Goal: Task Accomplishment & Management: Complete application form

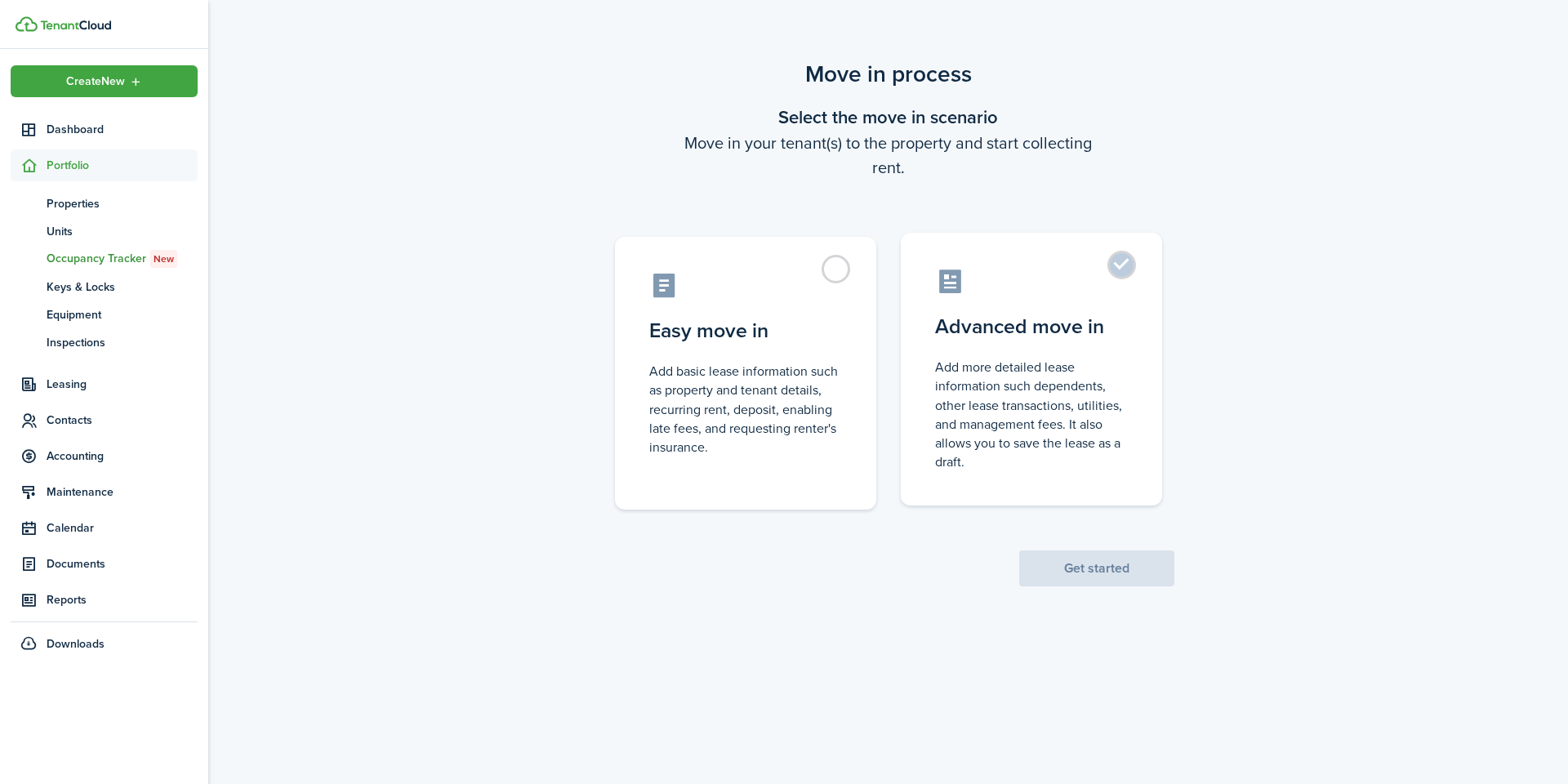
click at [1116, 255] on label "Advanced move in Add more detailed lease information such dependents, other lea…" at bounding box center [1031, 369] width 261 height 273
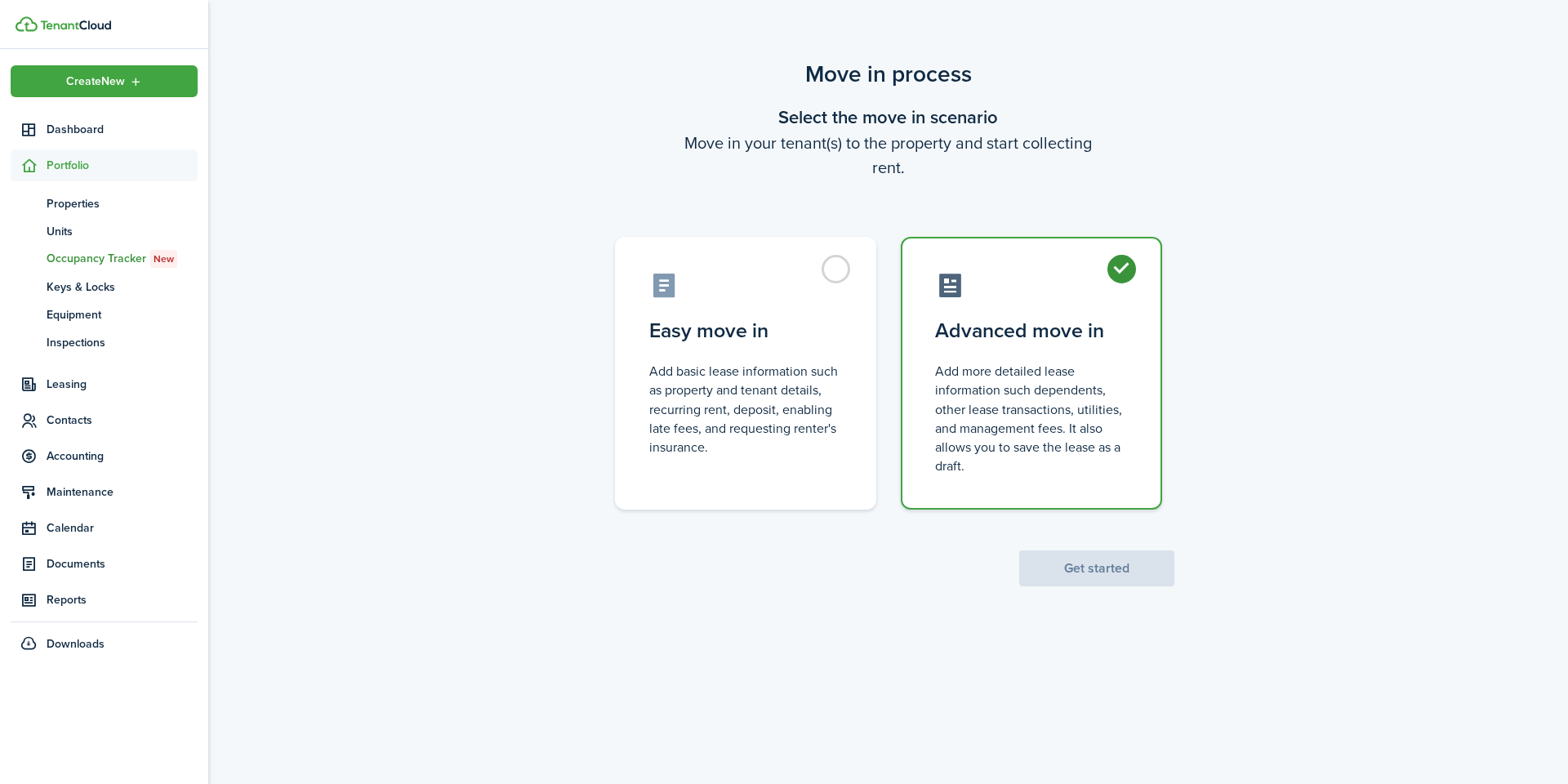
radio input "true"
click at [1119, 552] on button "Get started" at bounding box center [1097, 568] width 155 height 36
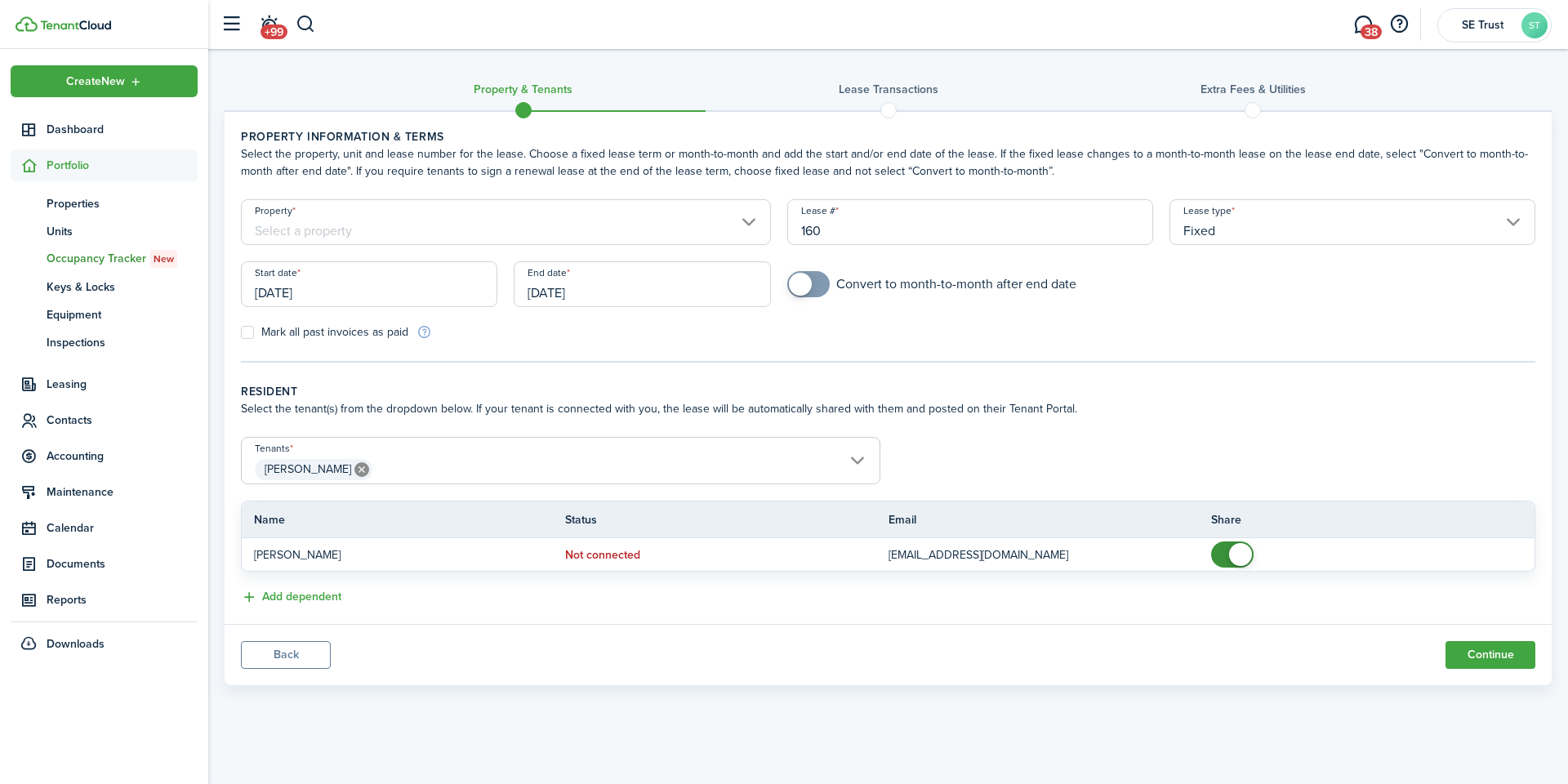
click at [441, 237] on input "Property" at bounding box center [506, 222] width 531 height 46
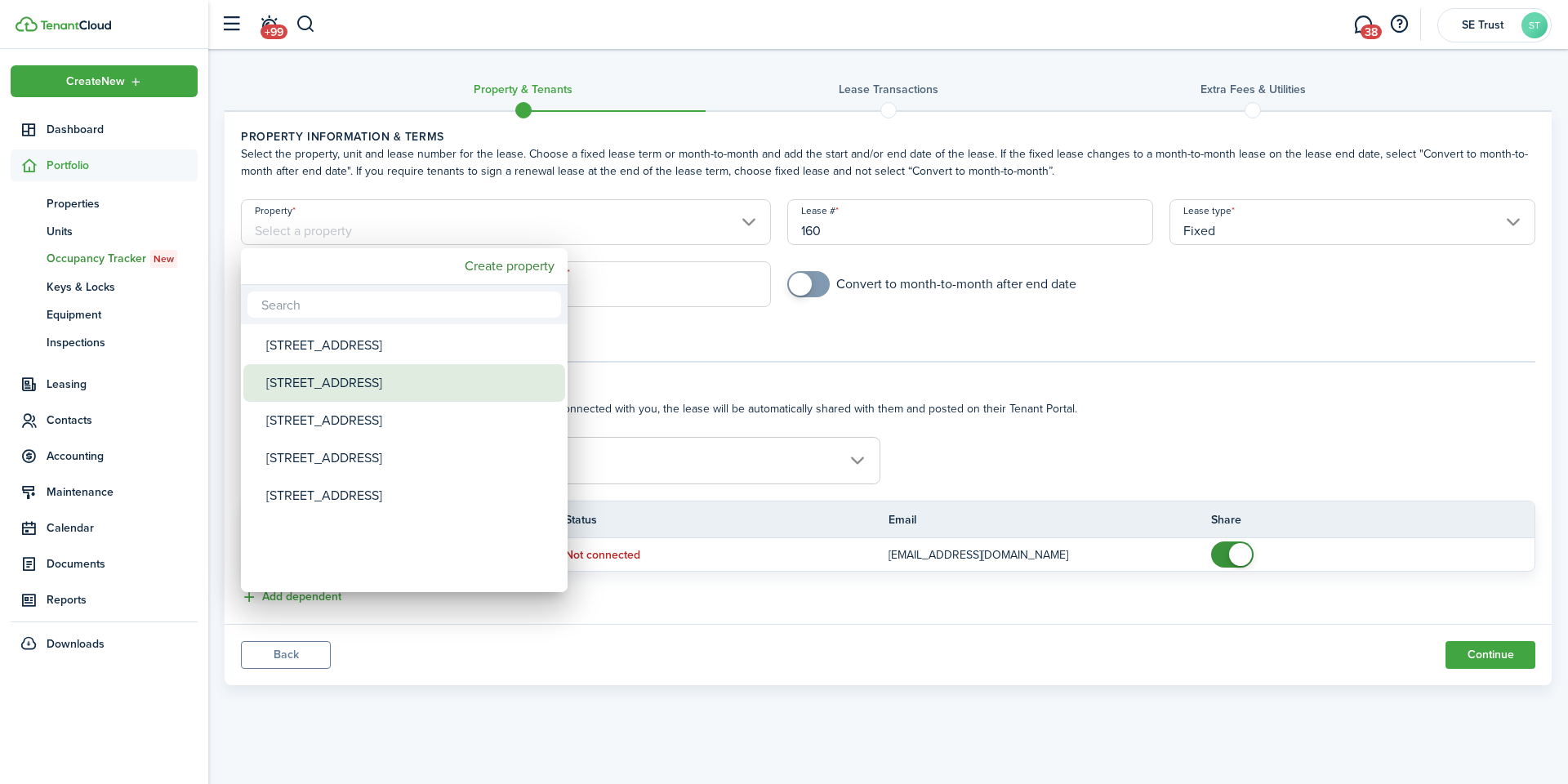
click at [342, 376] on div "[STREET_ADDRESS]" at bounding box center [411, 383] width 289 height 38
type input "[STREET_ADDRESS]"
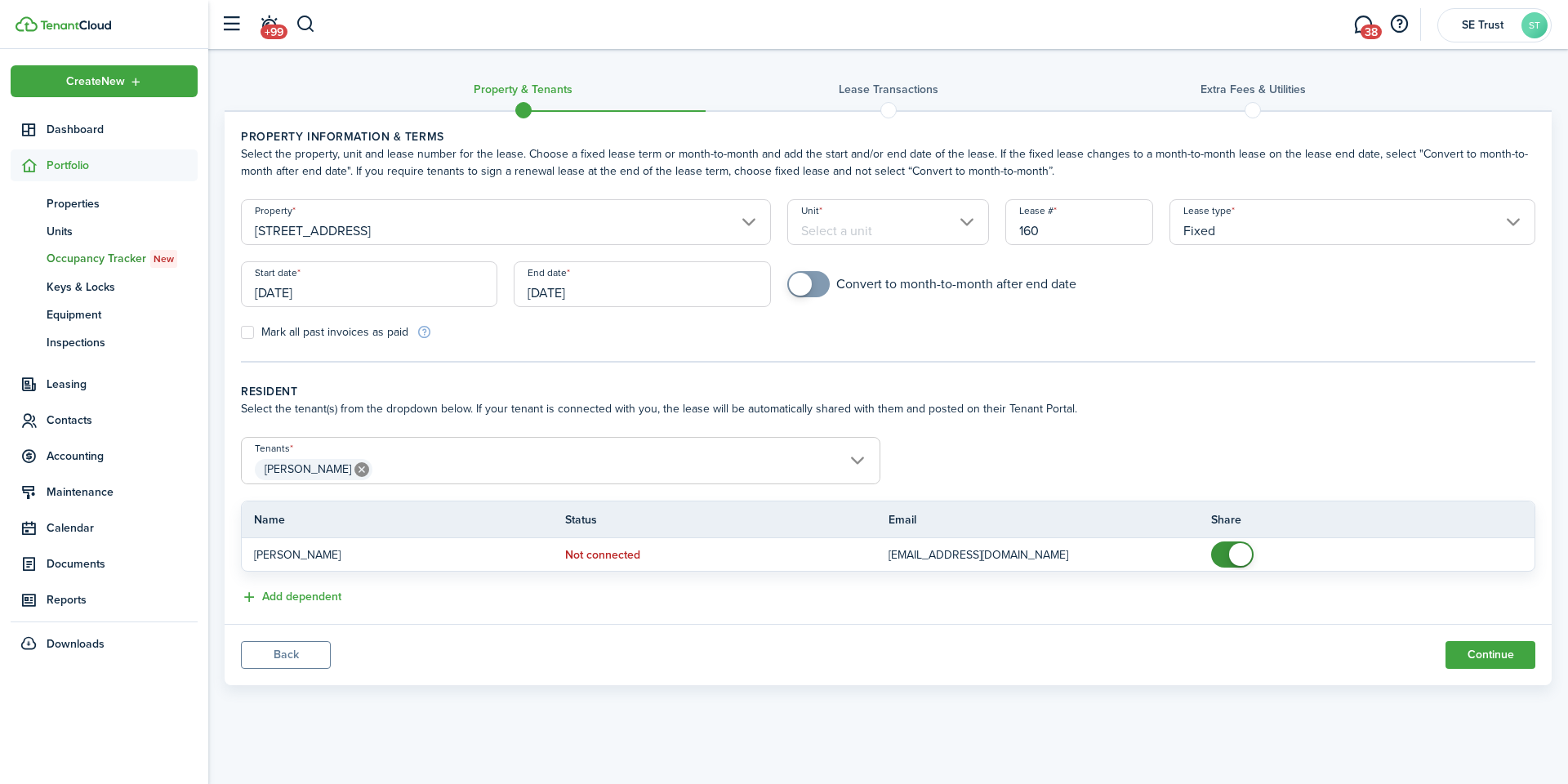
click at [941, 228] on input "Unit" at bounding box center [888, 222] width 203 height 46
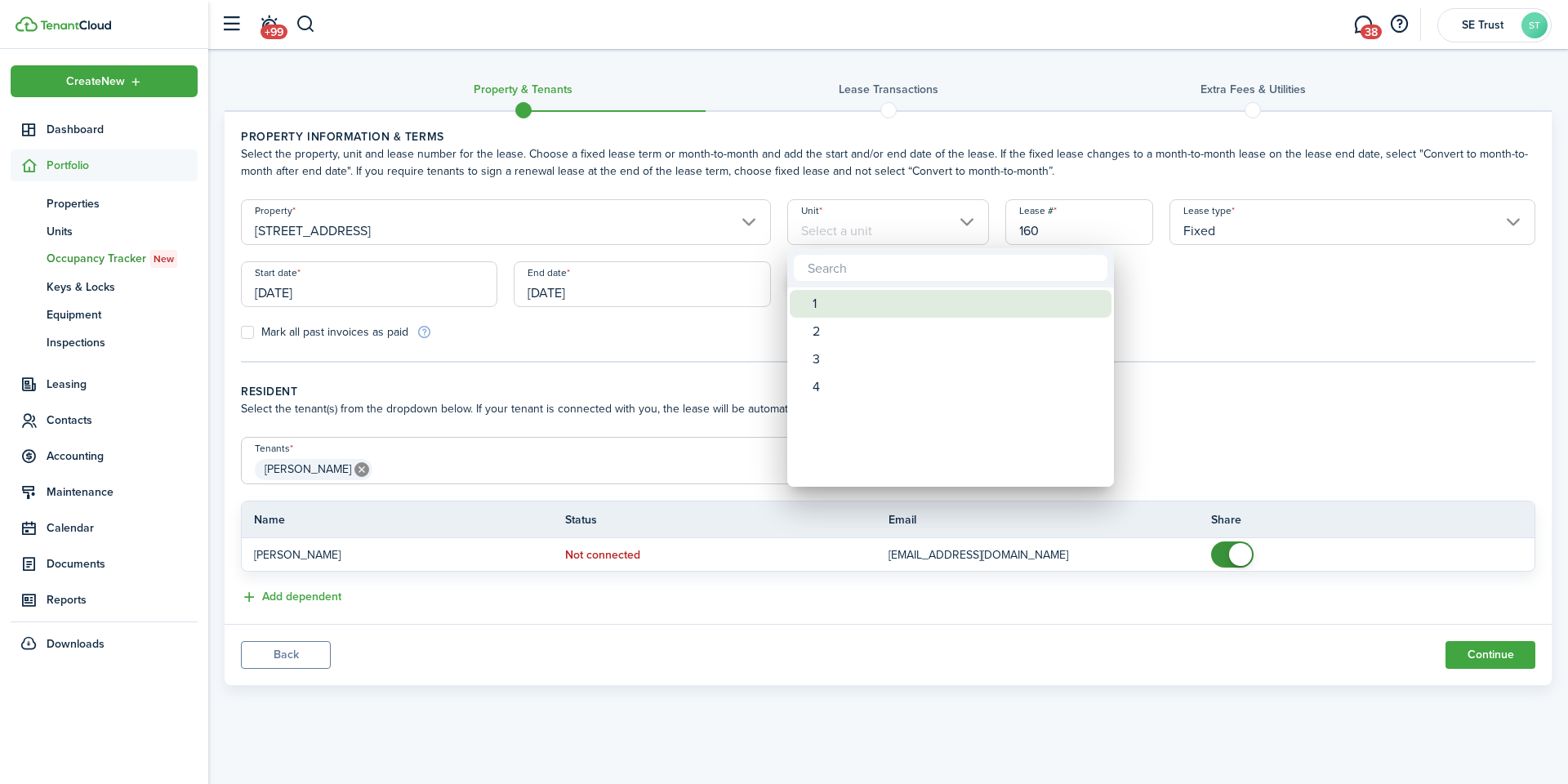
click at [854, 311] on div "1" at bounding box center [957, 304] width 289 height 28
type input "1"
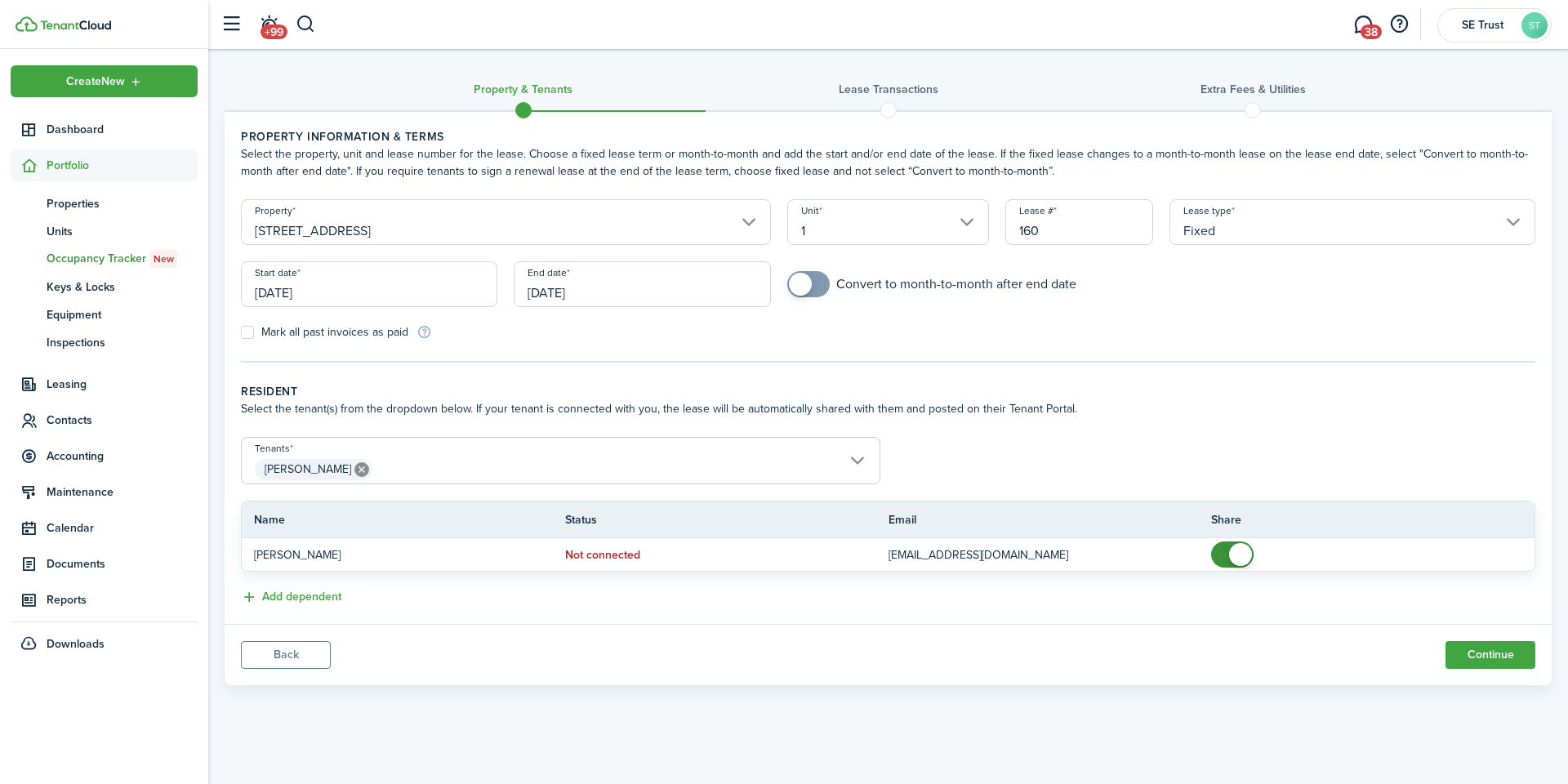
checkbox input "true"
click at [802, 288] on span at bounding box center [800, 284] width 23 height 23
click at [394, 297] on input "[DATE]" at bounding box center [368, 284] width 256 height 46
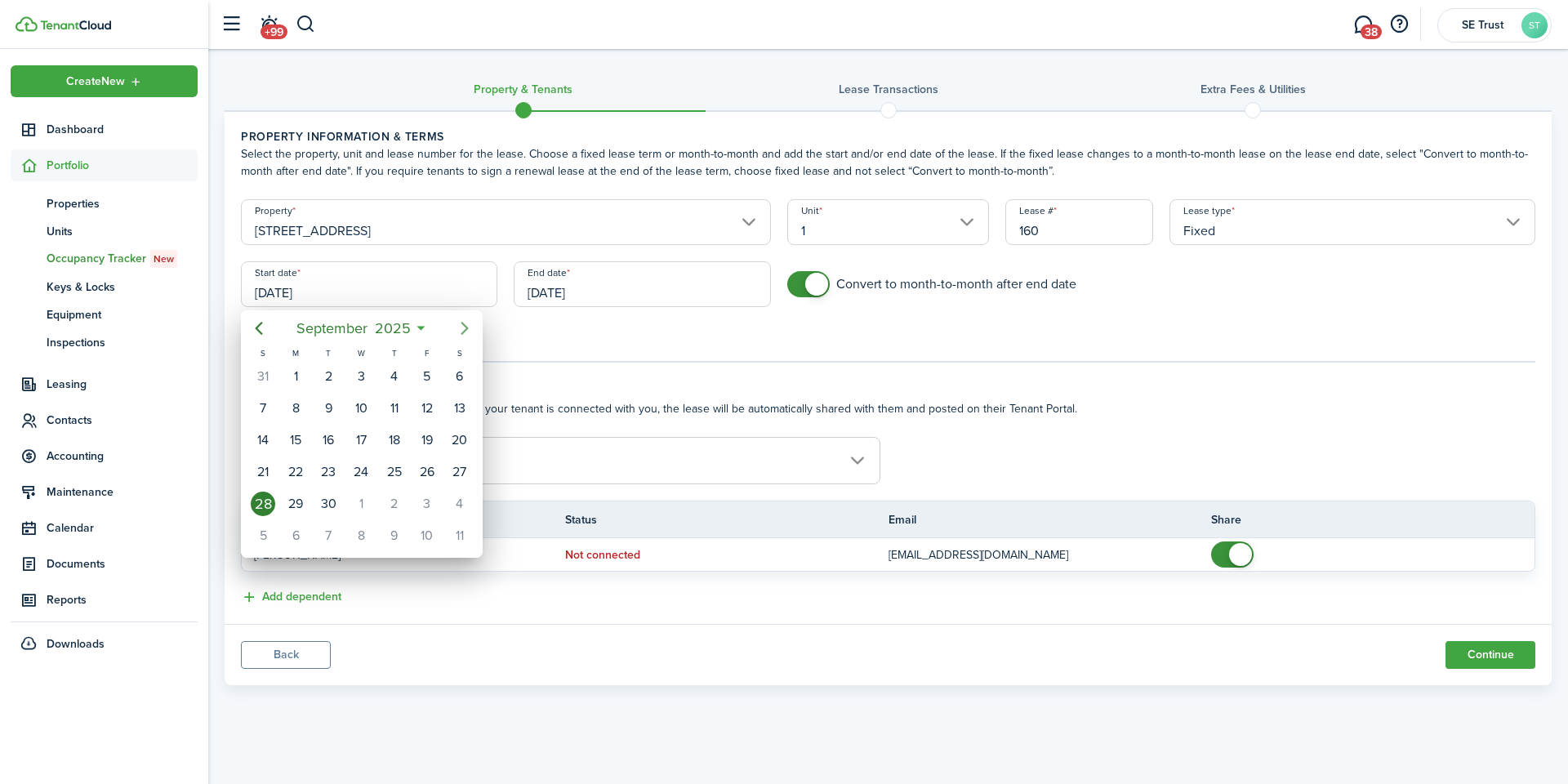
click at [456, 324] on icon "Next page" at bounding box center [465, 329] width 20 height 20
click at [447, 437] on div "18" at bounding box center [459, 440] width 25 height 25
type input "[DATE]"
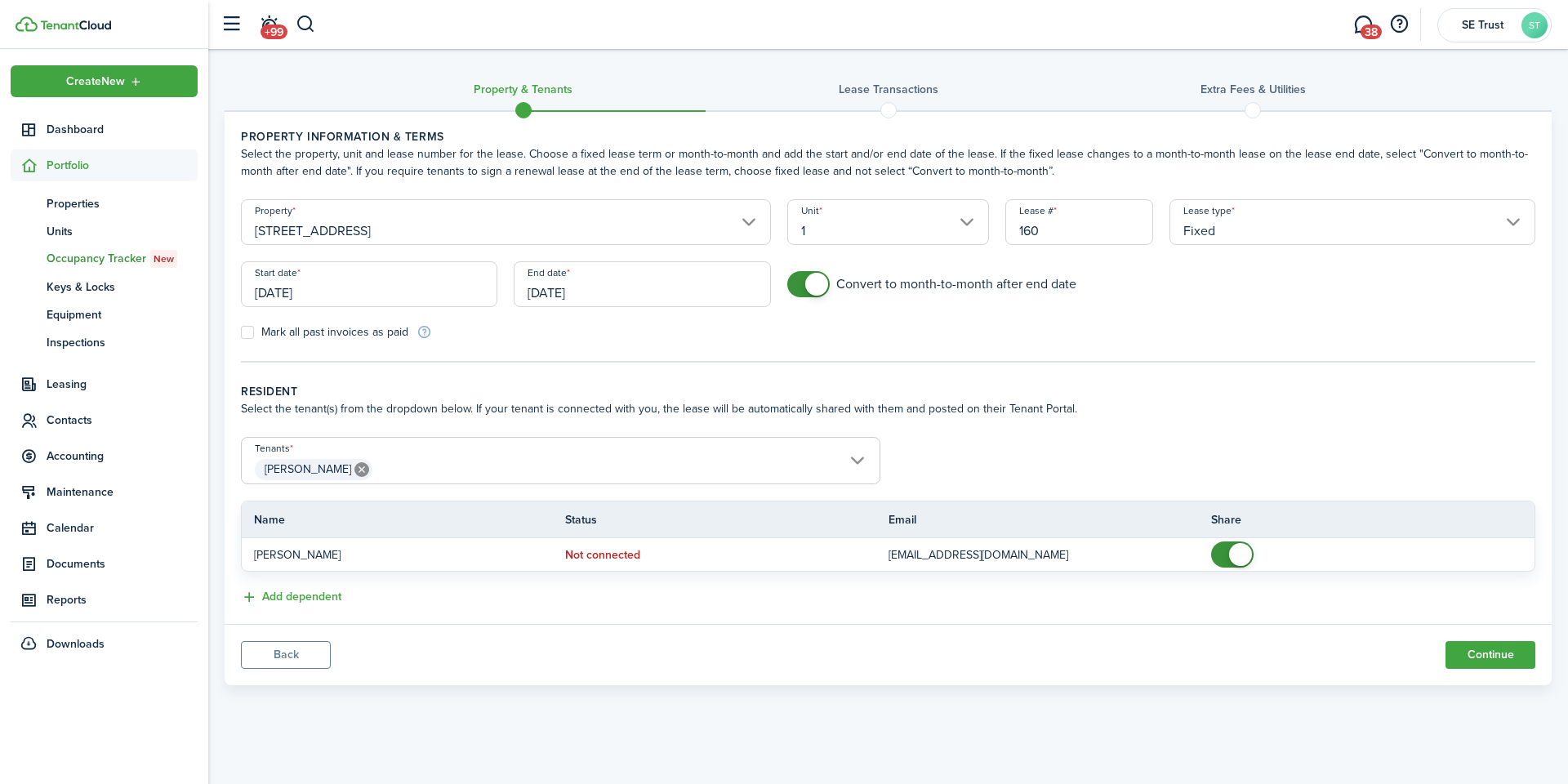
click at [611, 290] on input "[DATE]" at bounding box center [641, 284] width 256 height 46
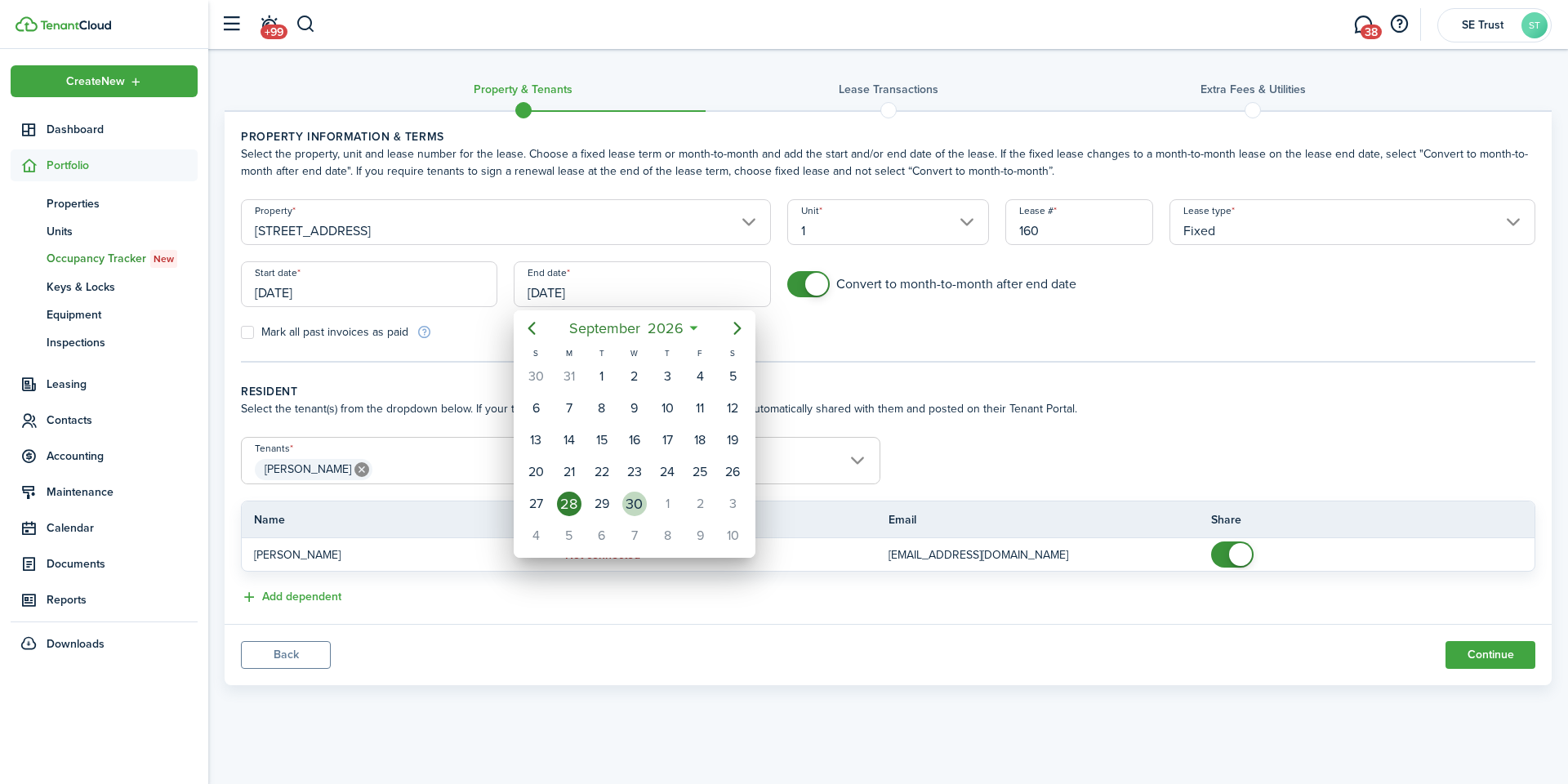
click at [645, 514] on div "30" at bounding box center [635, 503] width 33 height 31
type input "[DATE]"
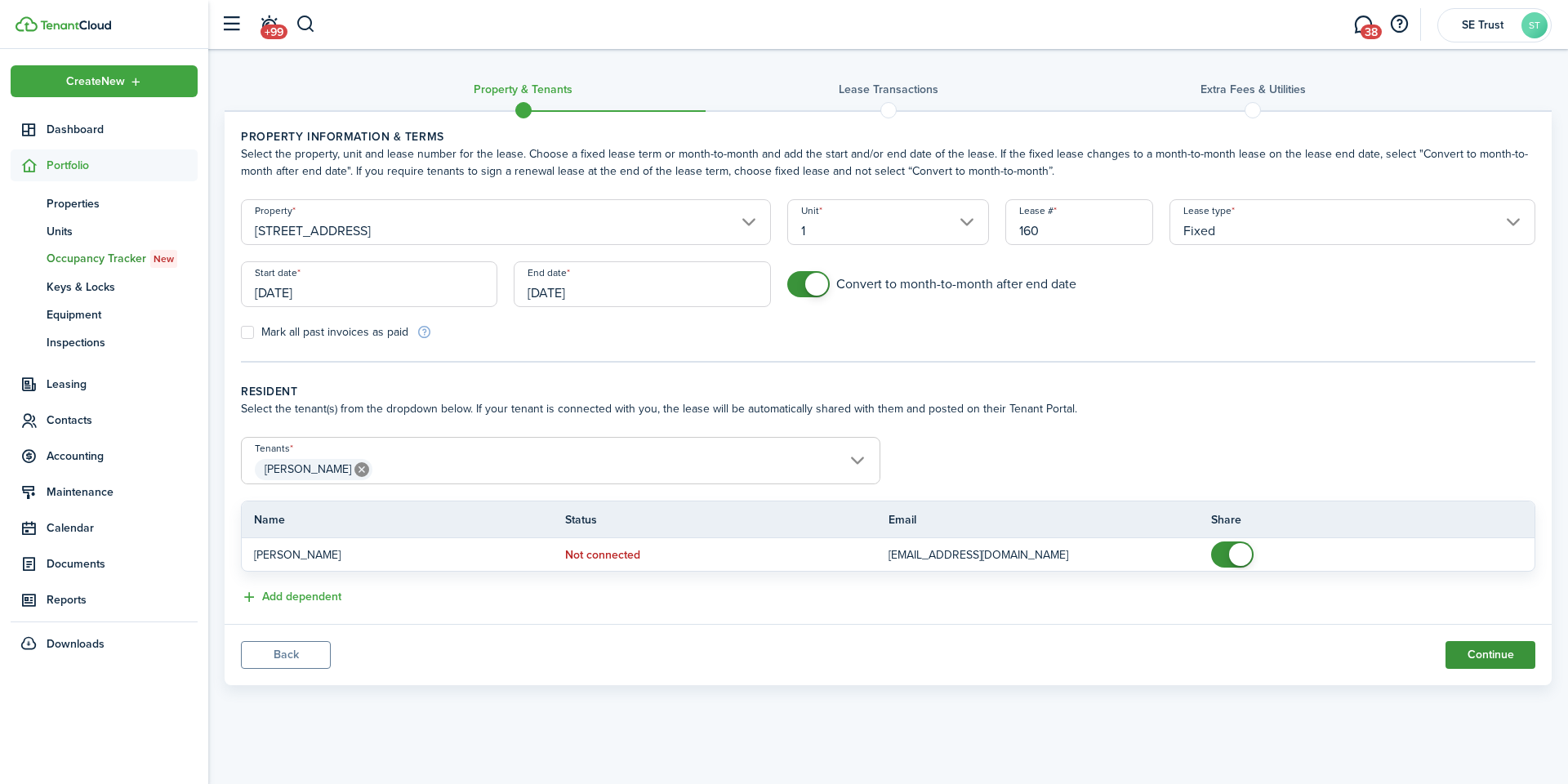
click at [1473, 649] on button "Continue" at bounding box center [1491, 655] width 90 height 28
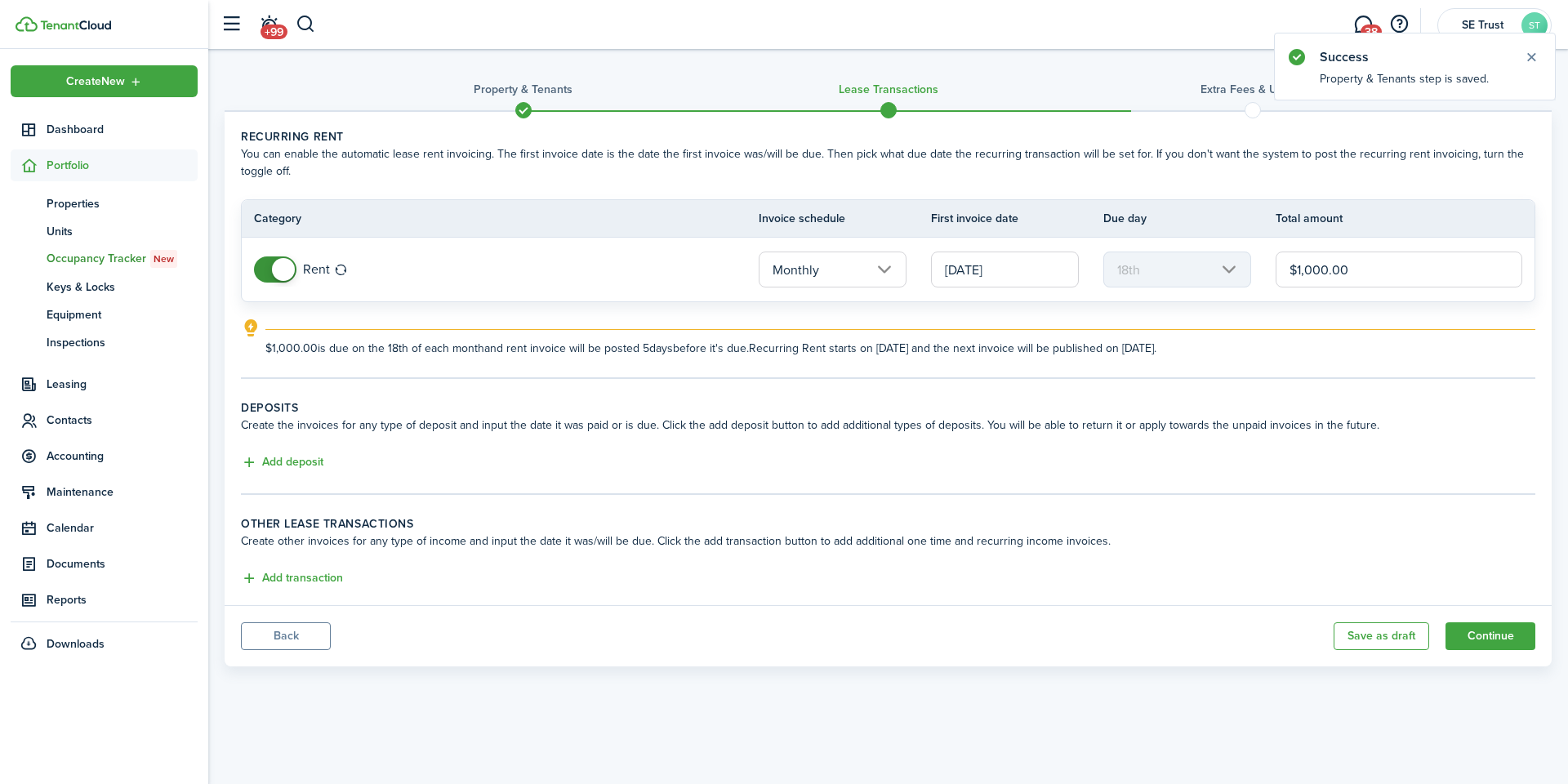
click at [1363, 269] on input "$1,000.00" at bounding box center [1399, 269] width 246 height 36
type input "$525.00"
click at [1337, 350] on explanation-description "$525.00 is due on the 18th of each month and rent invoice will be posted 5 days…" at bounding box center [900, 347] width 1270 height 17
click at [1007, 255] on input "[DATE]" at bounding box center [1005, 269] width 147 height 36
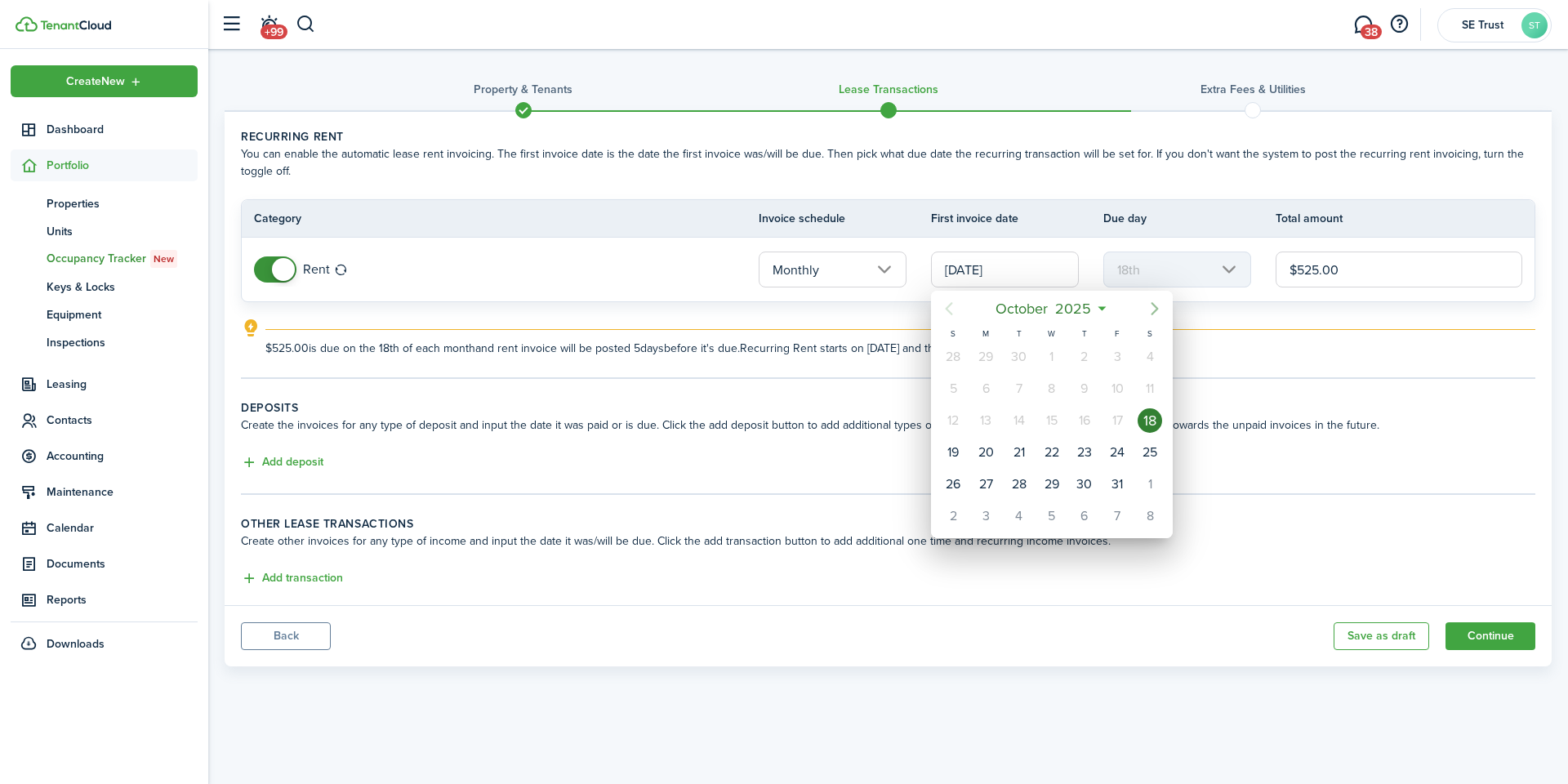
click at [1157, 309] on icon "Next page" at bounding box center [1155, 308] width 7 height 13
click at [1149, 357] on div "1" at bounding box center [1149, 356] width 25 height 25
type input "[DATE]"
type input "1st"
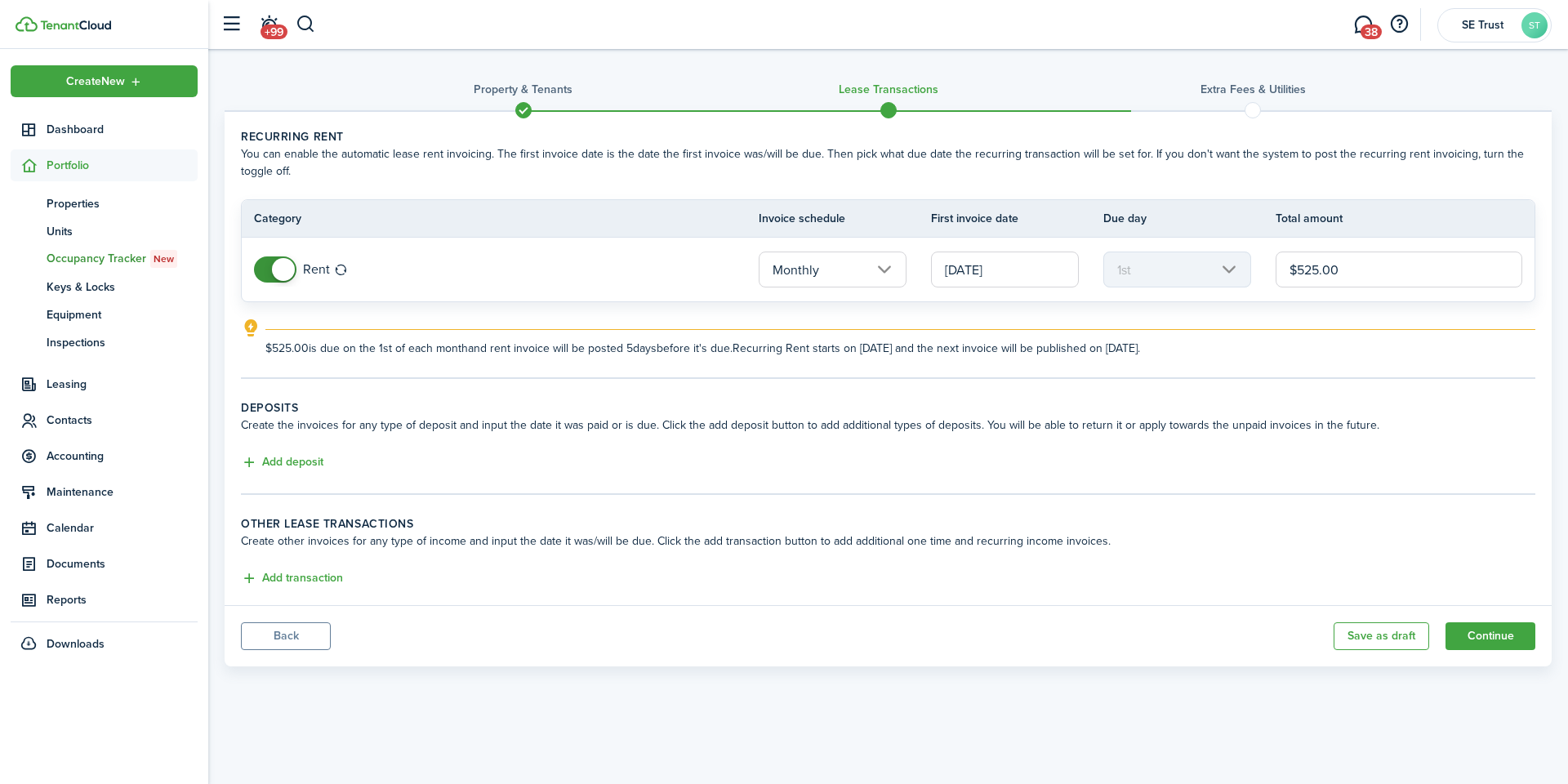
click at [879, 403] on wizard-step-header-title "Deposits" at bounding box center [888, 408] width 1295 height 17
click at [301, 583] on button "Add transaction" at bounding box center [291, 578] width 102 height 19
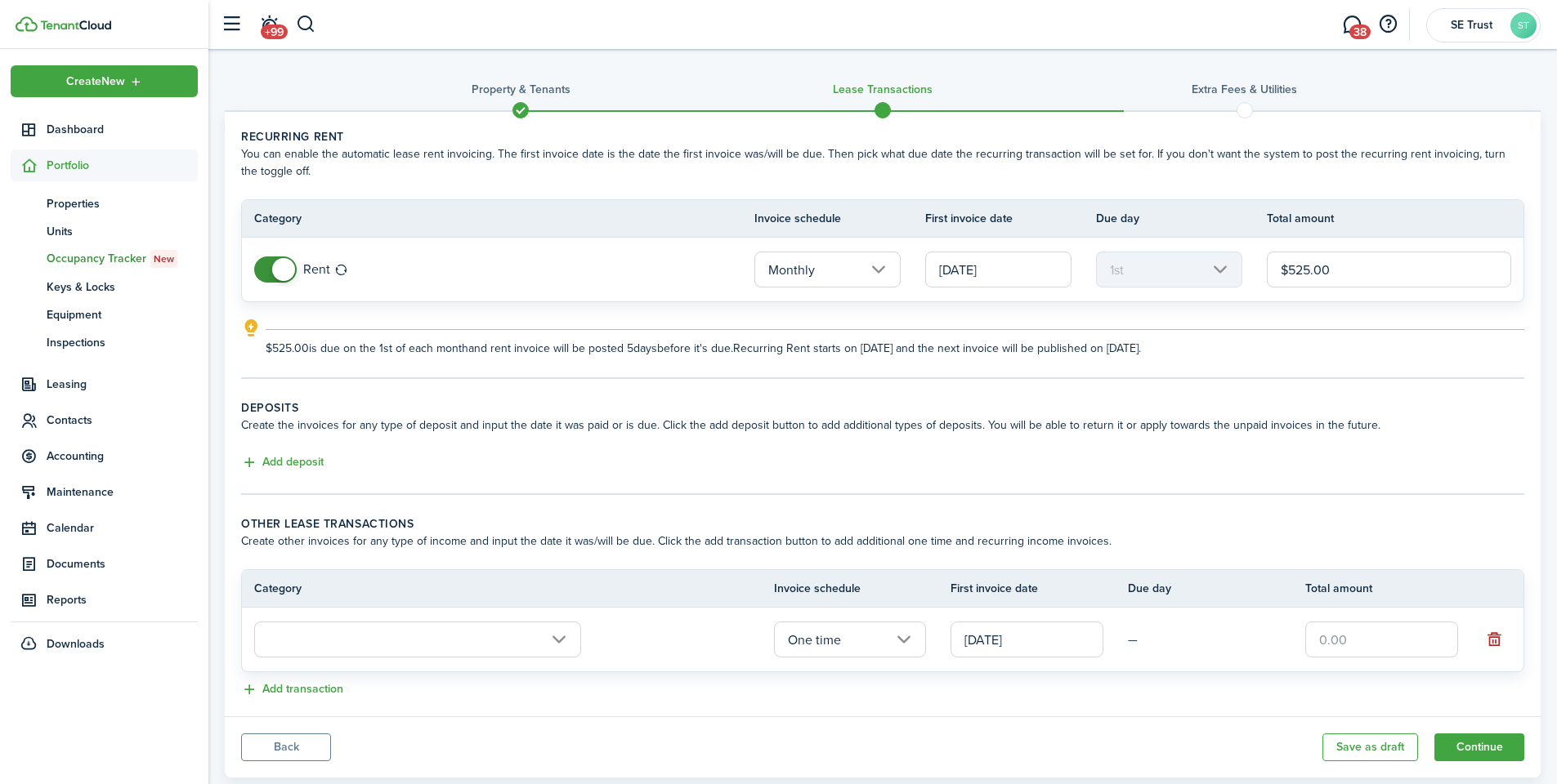
click at [414, 646] on input "text" at bounding box center [418, 639] width 327 height 36
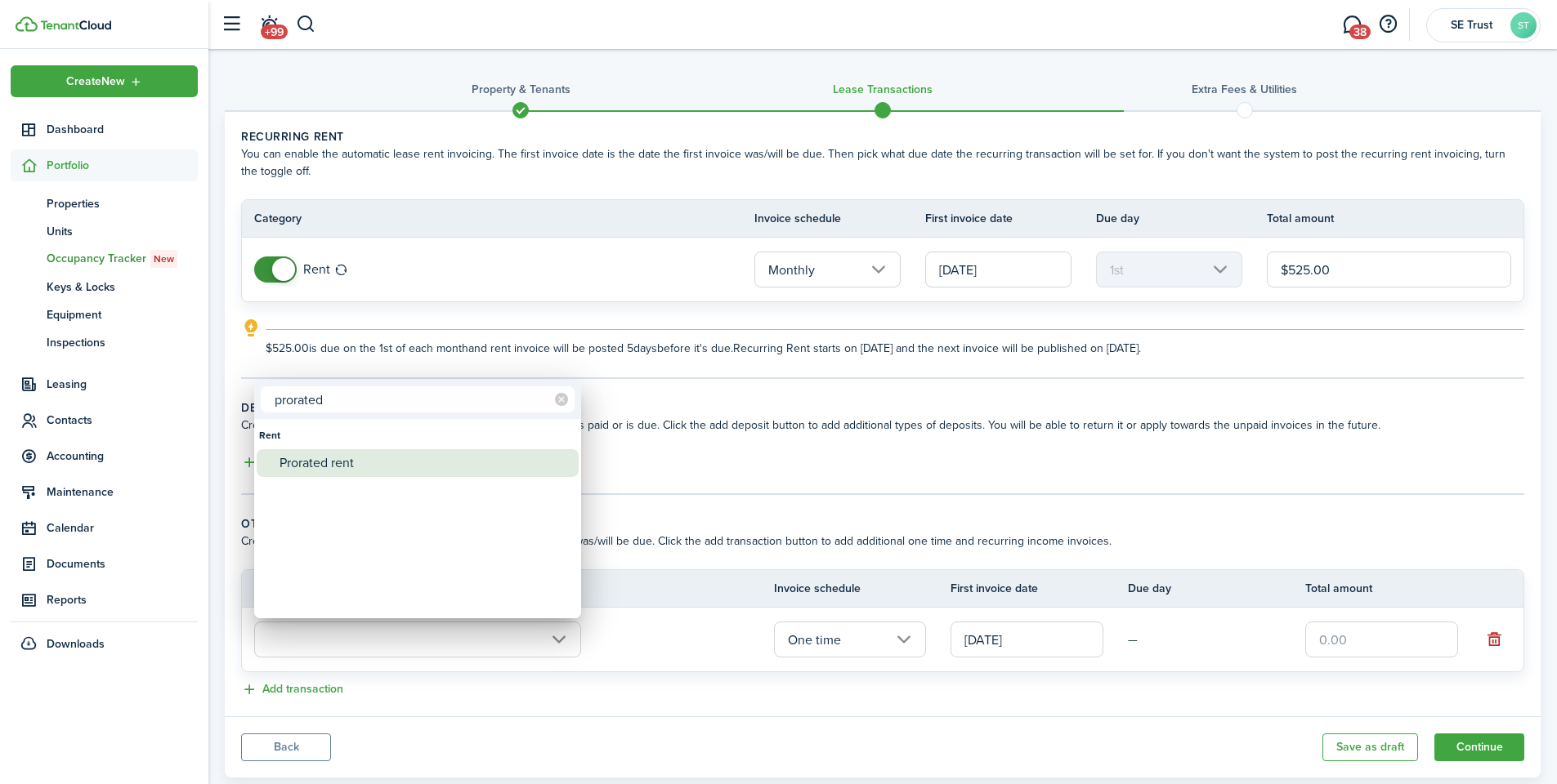
type input "prorated"
click at [363, 464] on div "Prorated rent" at bounding box center [424, 463] width 289 height 28
type input "Rent / Prorated rent"
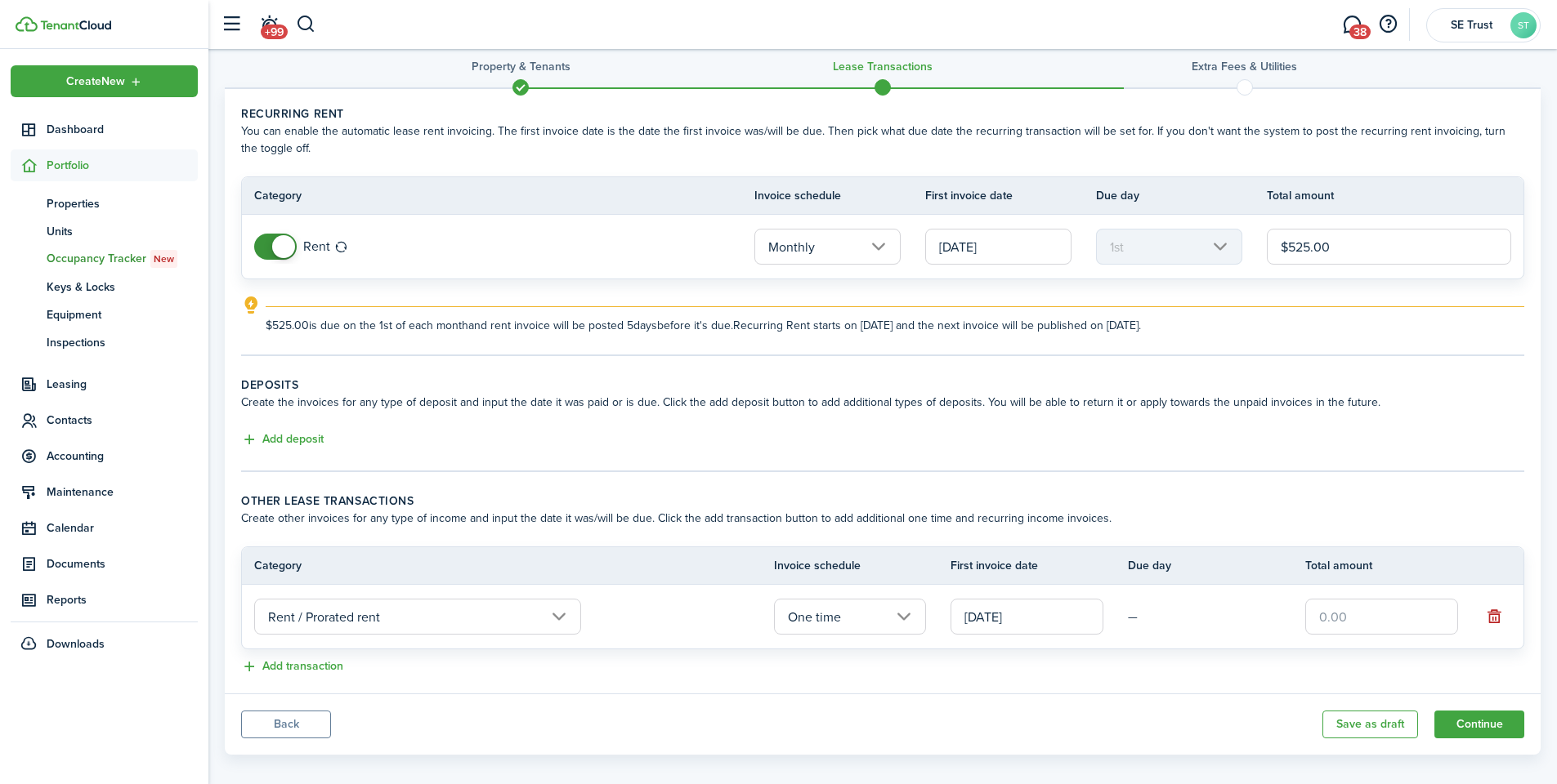
scroll to position [39, 0]
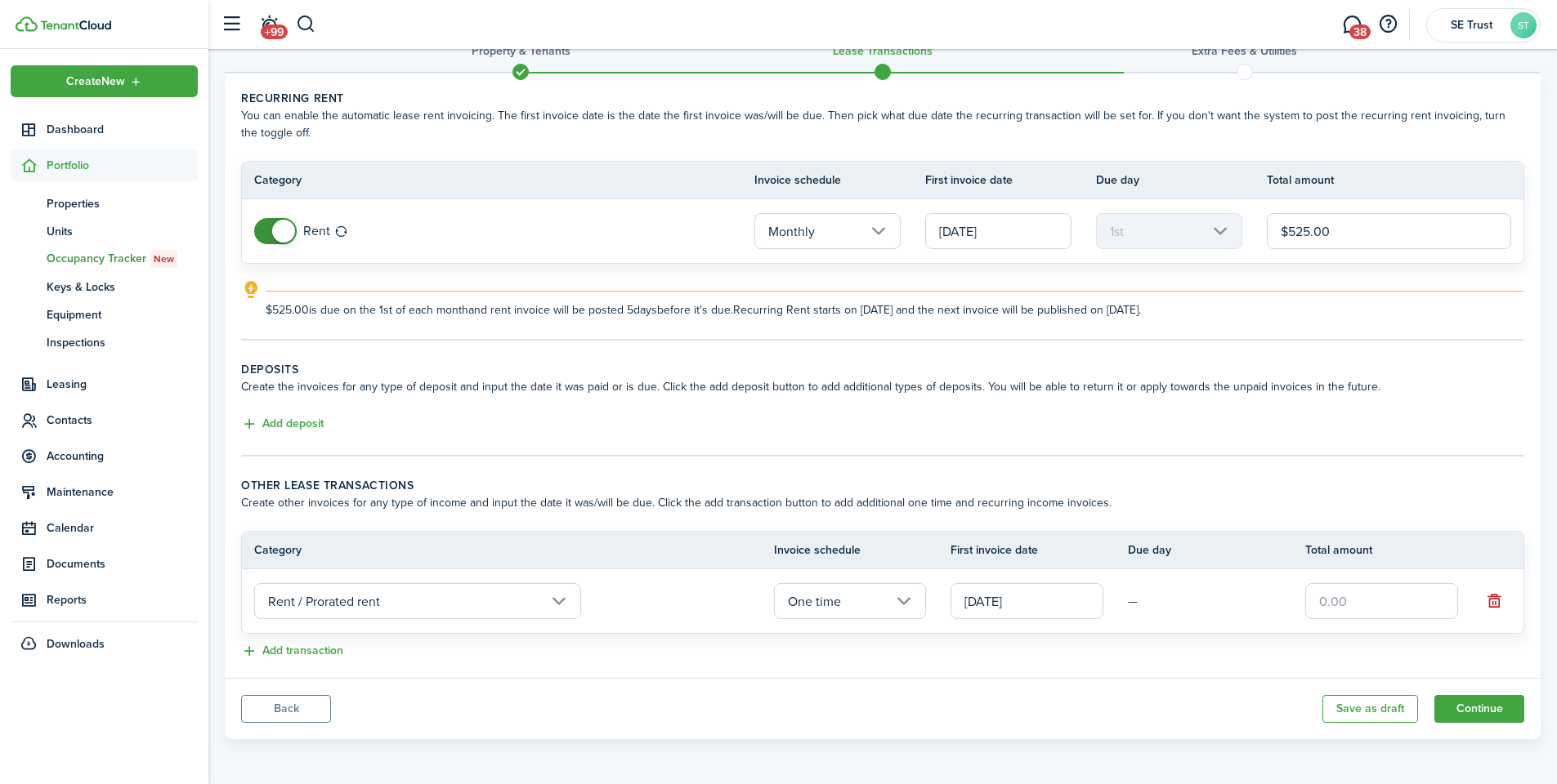
click at [601, 281] on explanation "$525.00 is due on the 1st of each month and rent invoice will be posted 5 days …" at bounding box center [882, 299] width 1284 height 39
click at [1358, 600] on input "text" at bounding box center [1382, 601] width 153 height 36
paste input "$238"
click at [1050, 599] on input "[DATE]" at bounding box center [1027, 601] width 153 height 36
type input "$238.00"
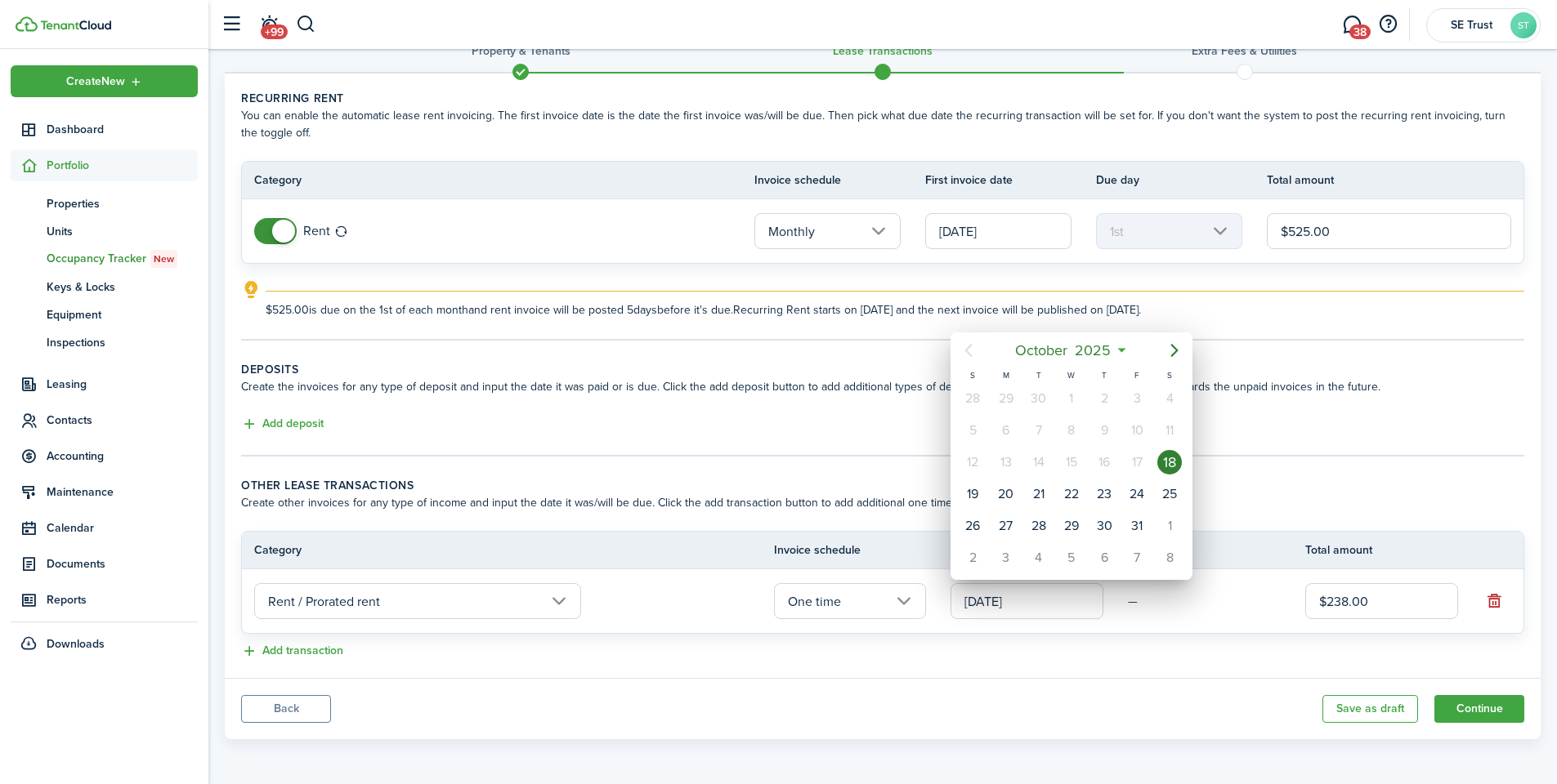
click at [1050, 599] on div at bounding box center [778, 392] width 1818 height 1045
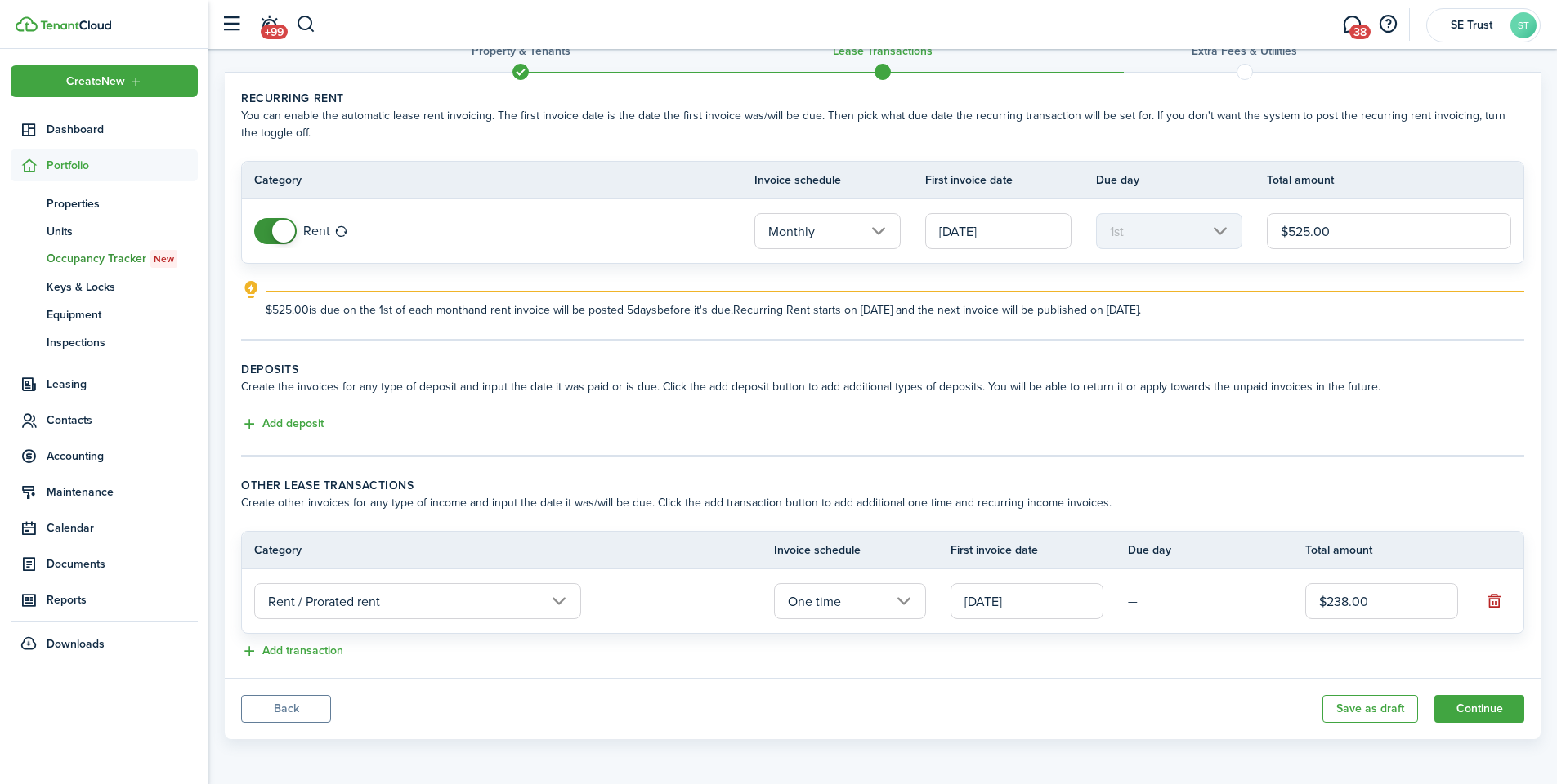
click at [699, 408] on lease-classic-deposit "Deposits Create the invoices for any type of deposit and input the date it was …" at bounding box center [882, 398] width 1284 height 73
click at [267, 424] on button "Add deposit" at bounding box center [281, 424] width 82 height 19
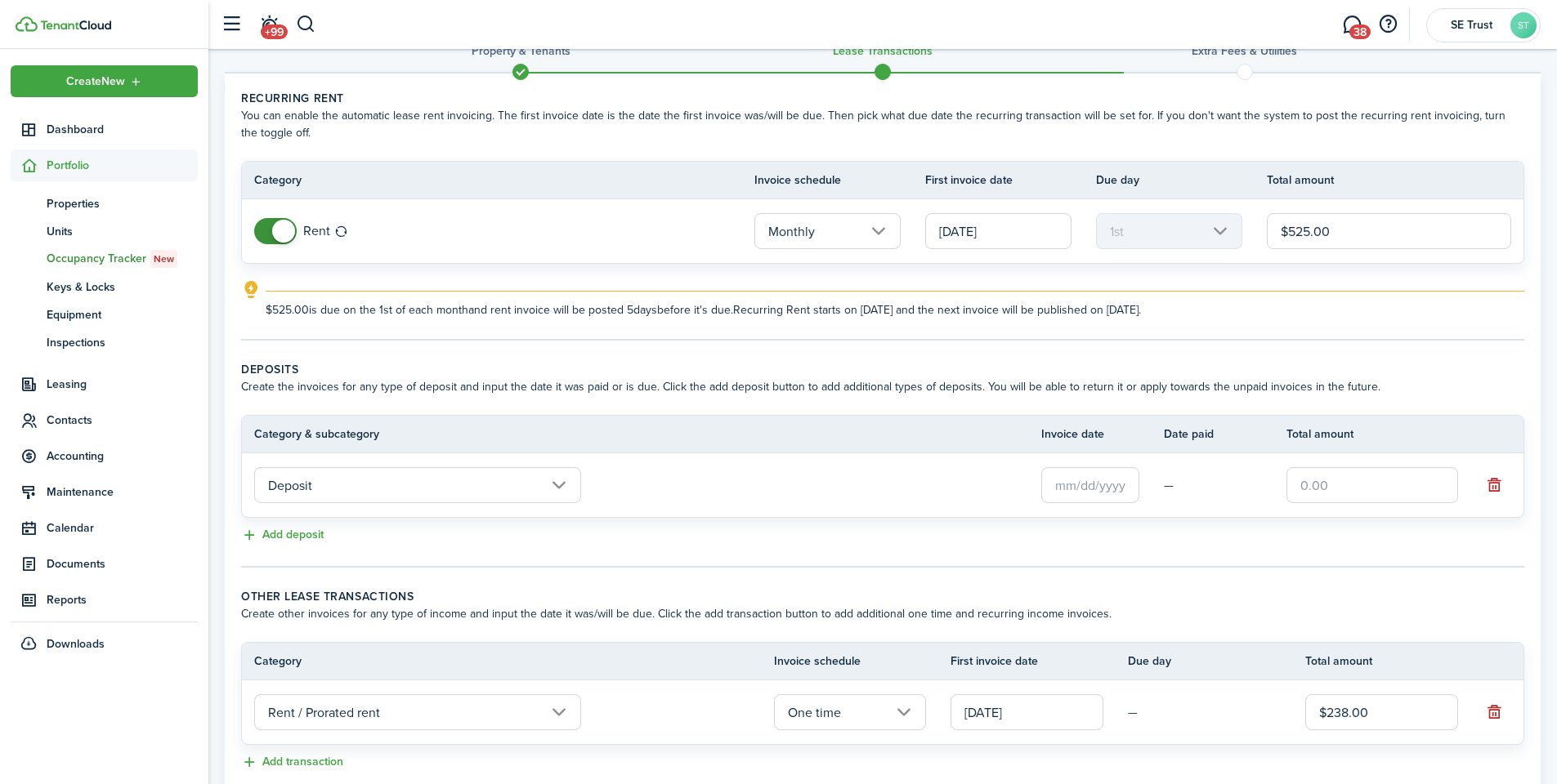
click at [469, 488] on input "Deposit" at bounding box center [418, 485] width 327 height 36
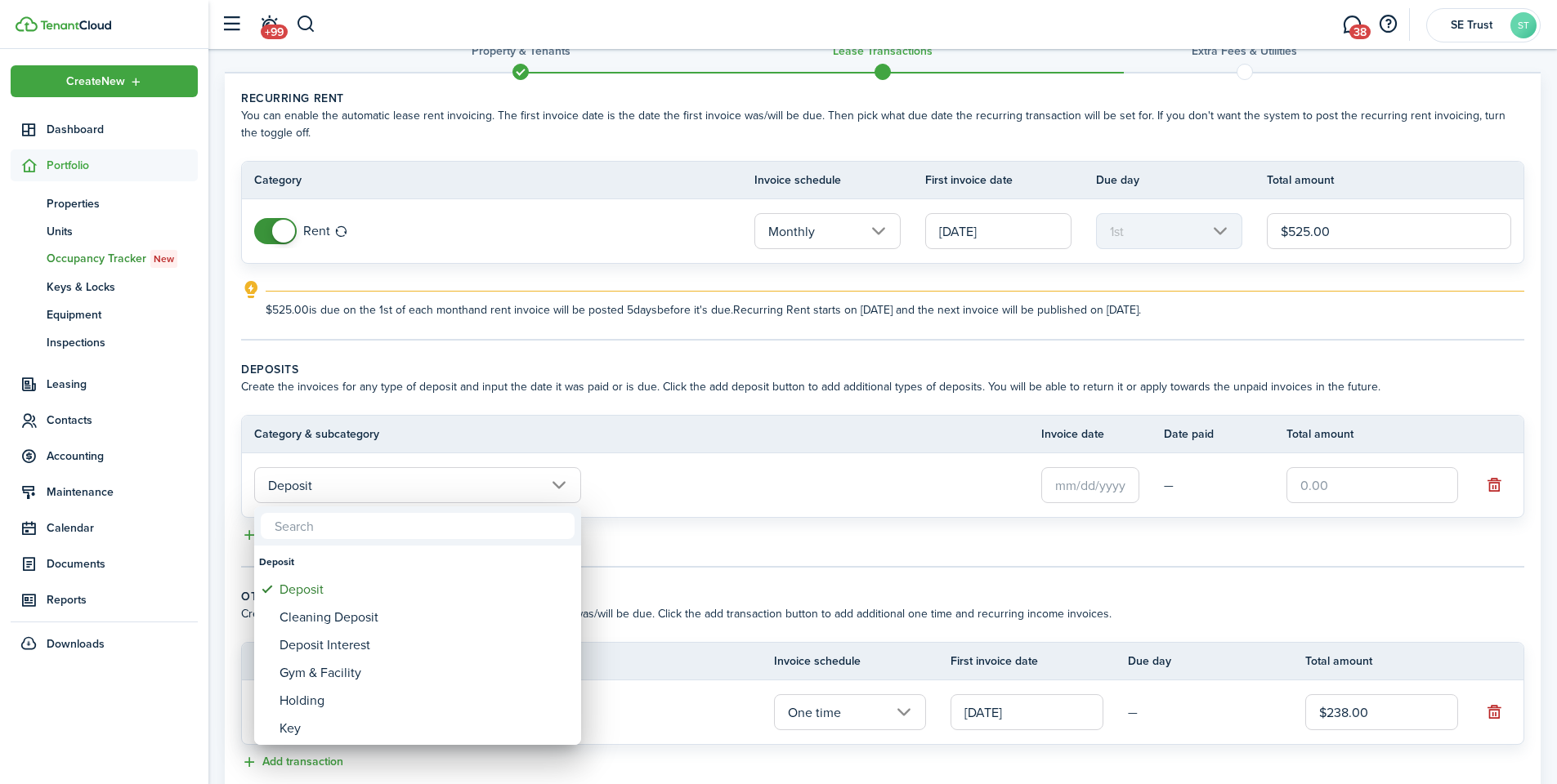
click at [469, 488] on div at bounding box center [778, 392] width 1818 height 1045
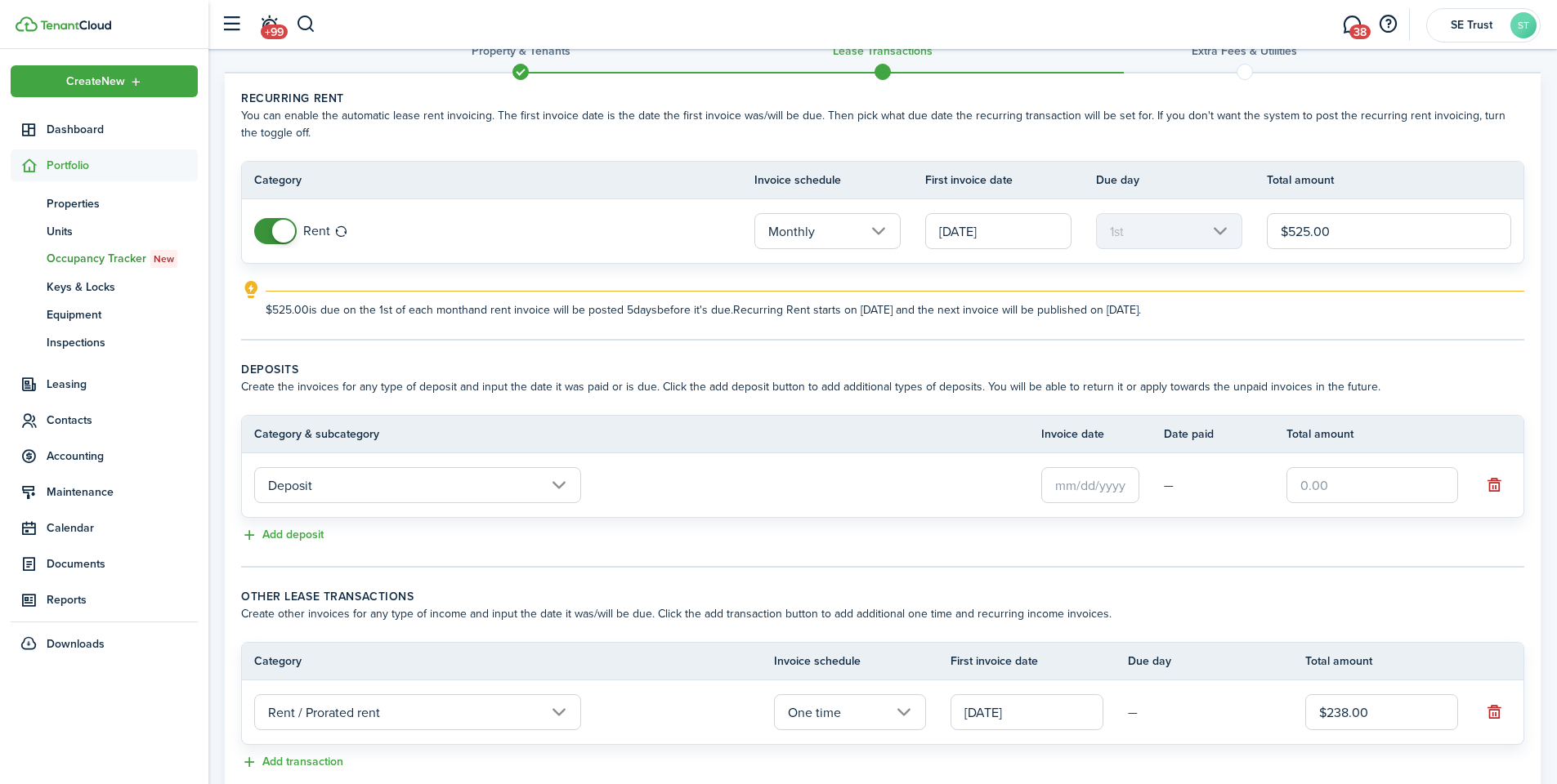
click at [1092, 482] on input "text" at bounding box center [1090, 485] width 98 height 36
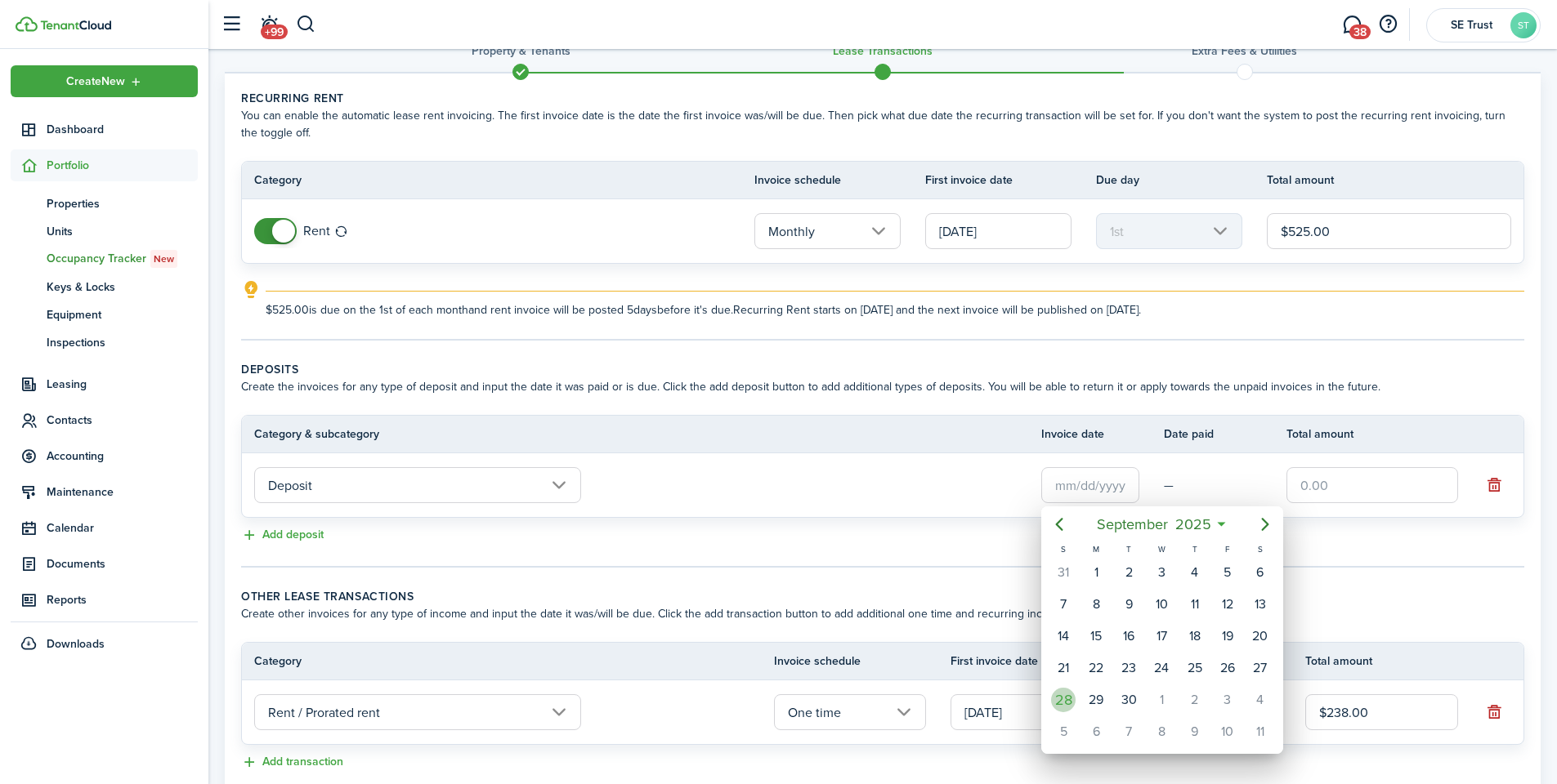
click at [1065, 706] on div "28" at bounding box center [1063, 700] width 25 height 25
type input "[DATE]"
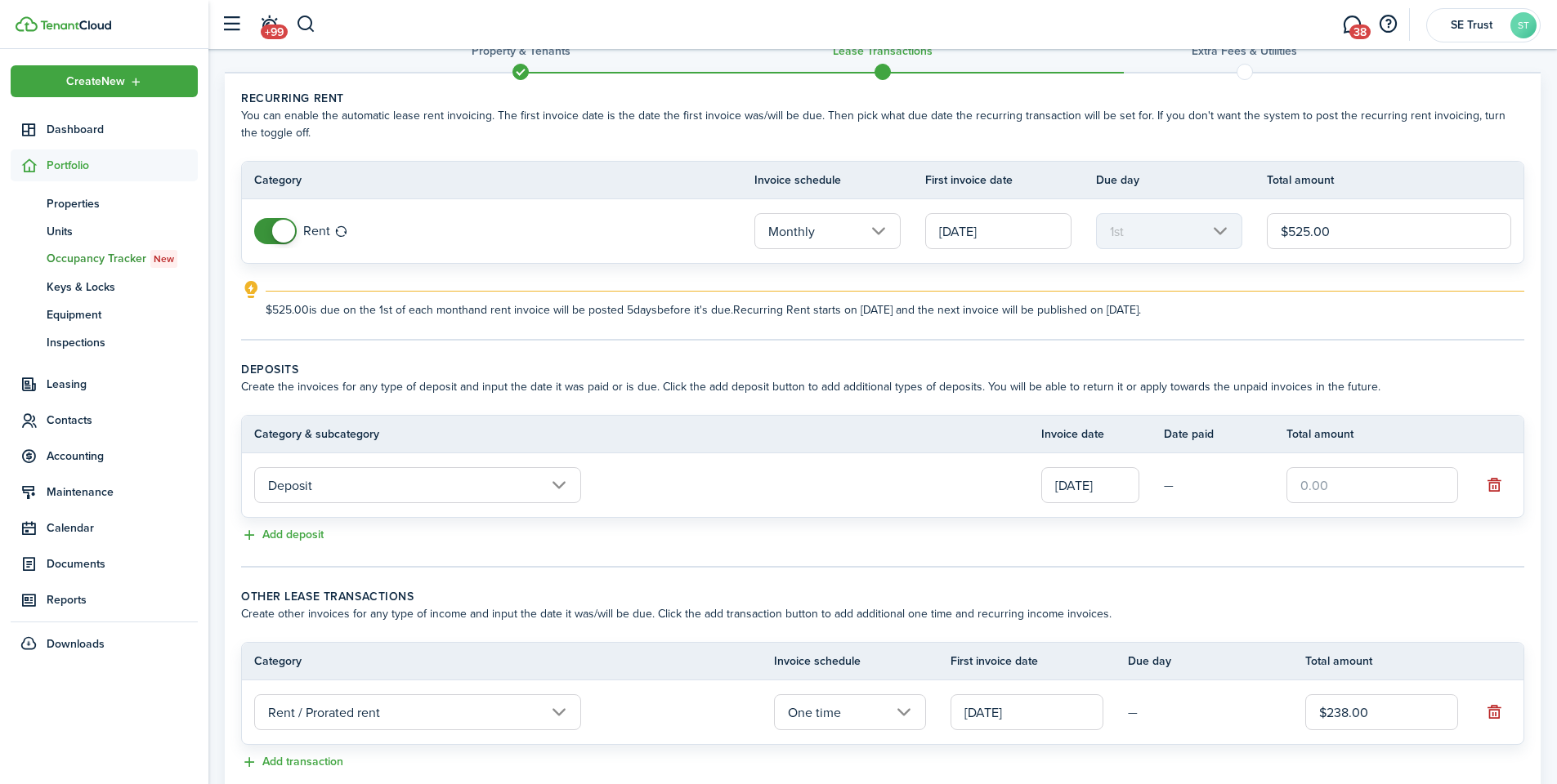
click at [1353, 488] on input "text" at bounding box center [1372, 485] width 171 height 36
type input "$262.50"
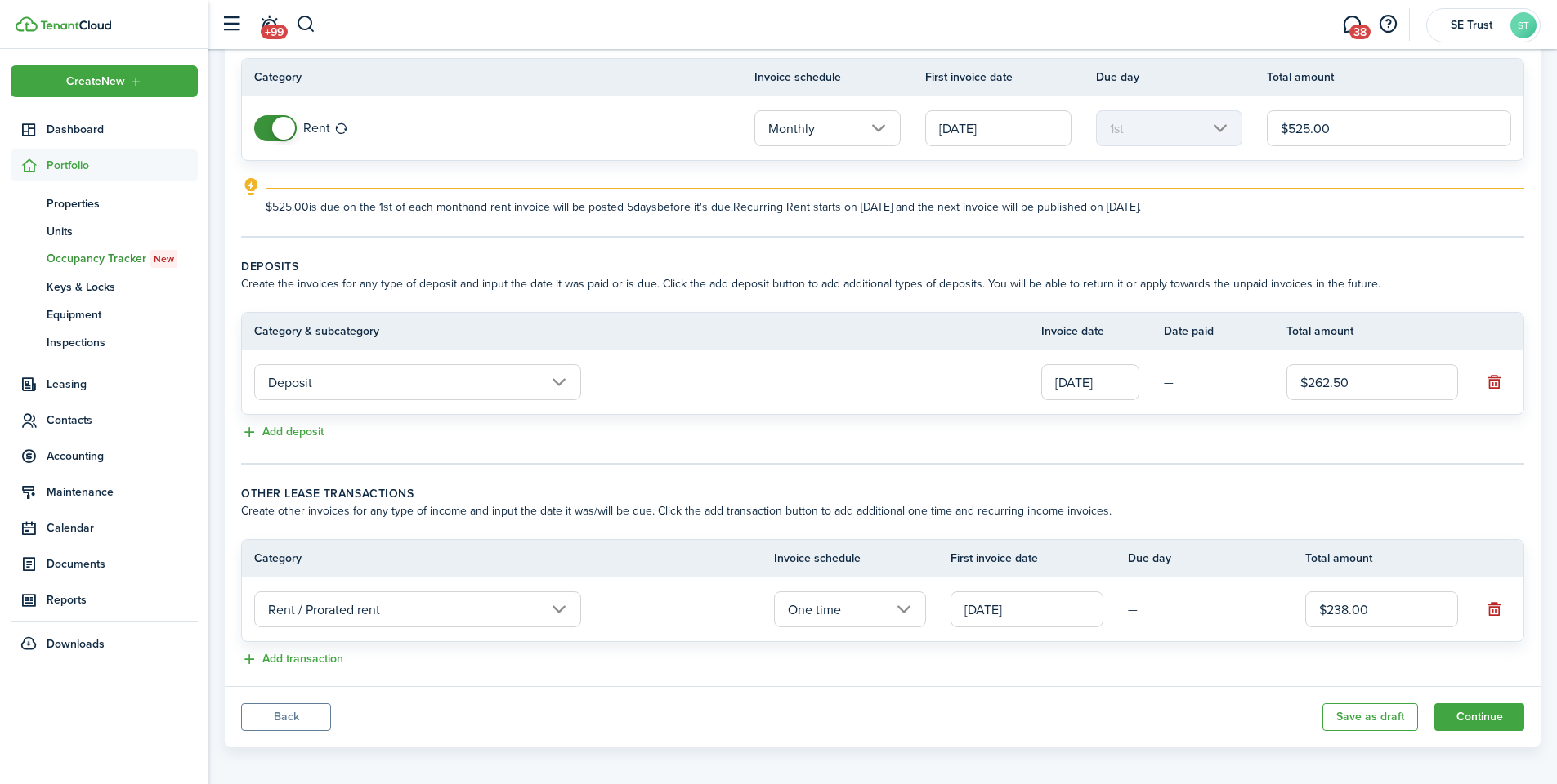
scroll to position [149, 0]
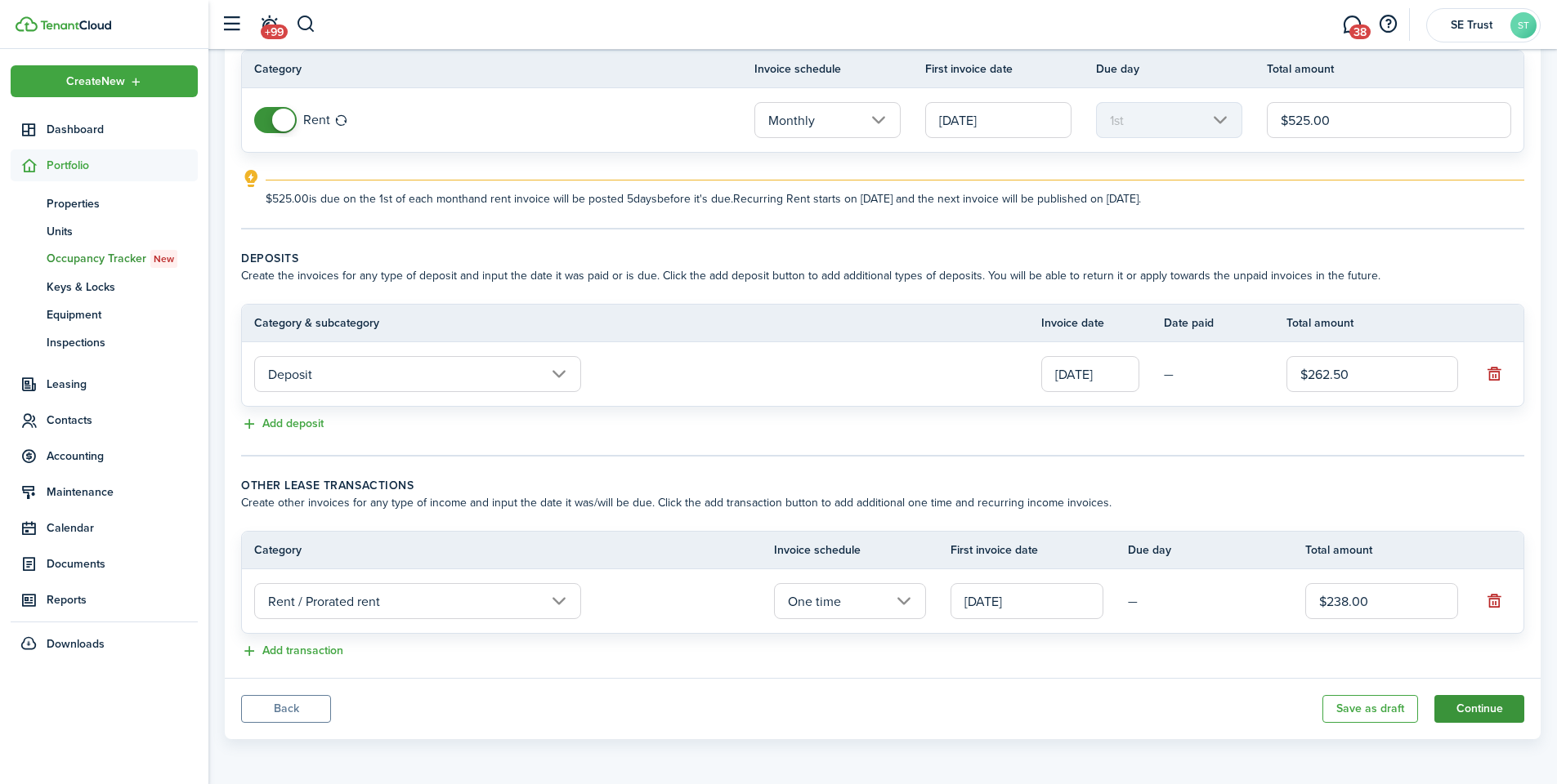
click at [1466, 712] on button "Continue" at bounding box center [1479, 709] width 90 height 28
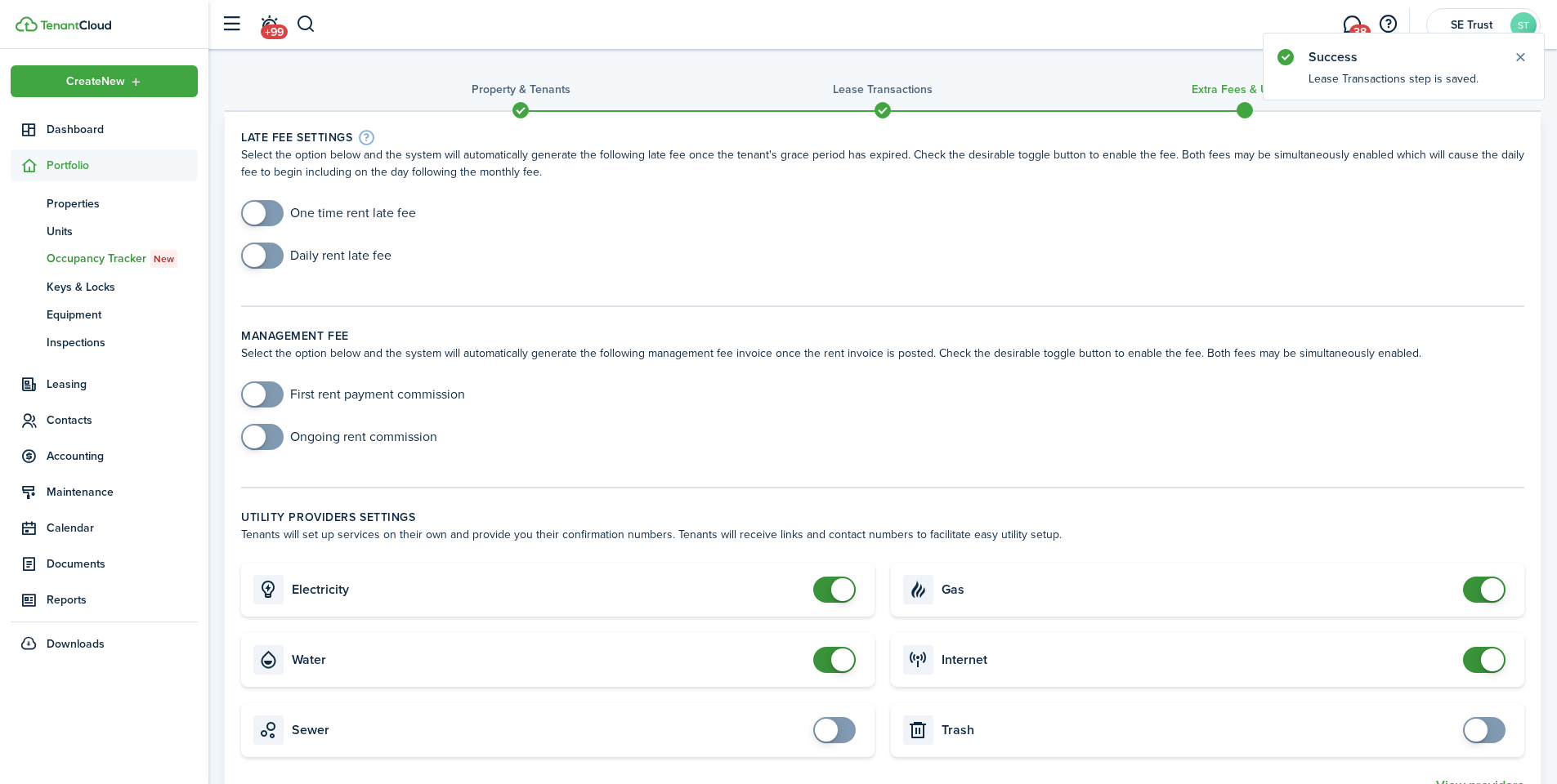
checkbox input "true"
click at [262, 252] on span at bounding box center [254, 255] width 23 height 23
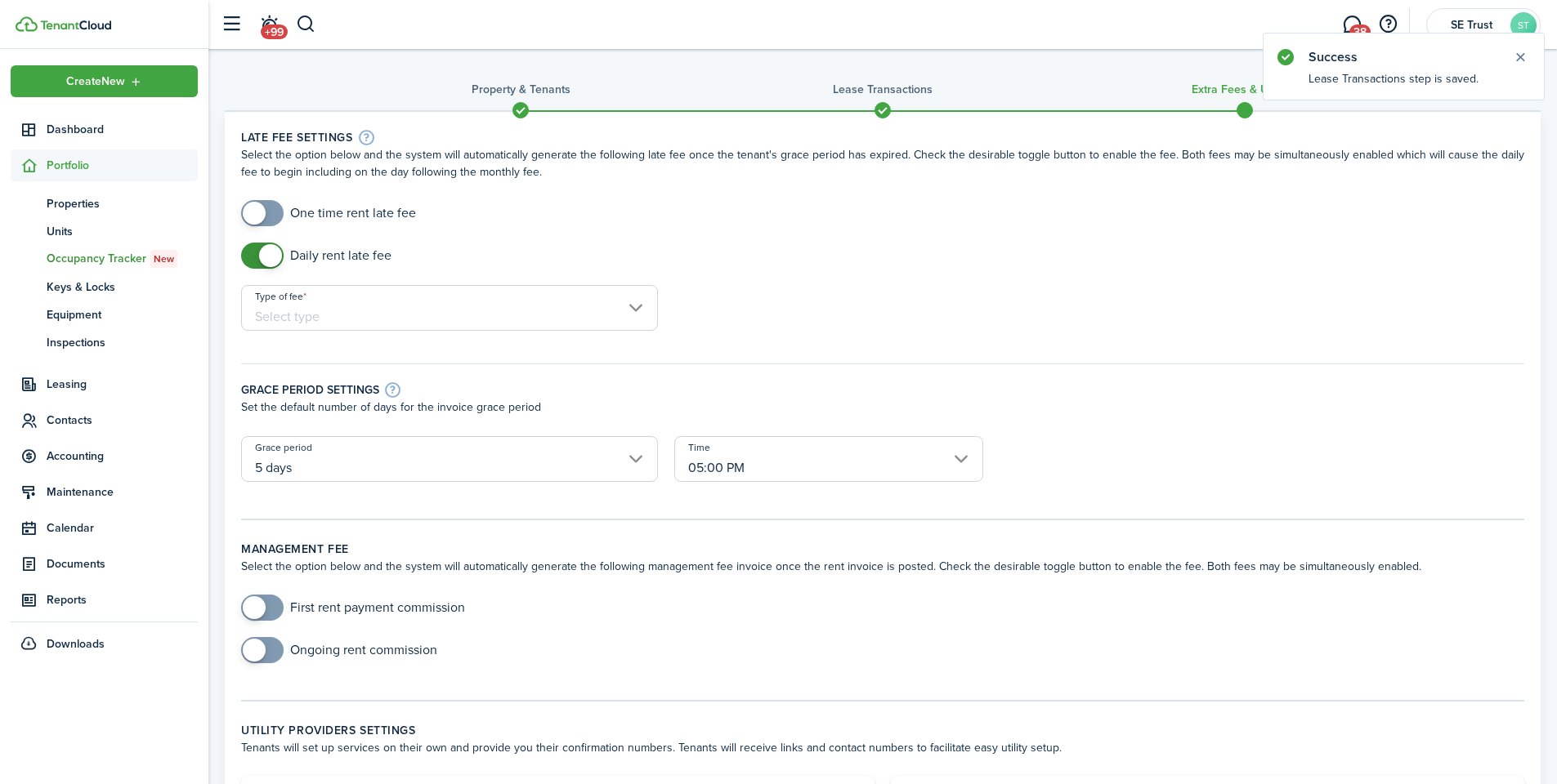
click at [319, 320] on input "Type of fee" at bounding box center [449, 308] width 417 height 46
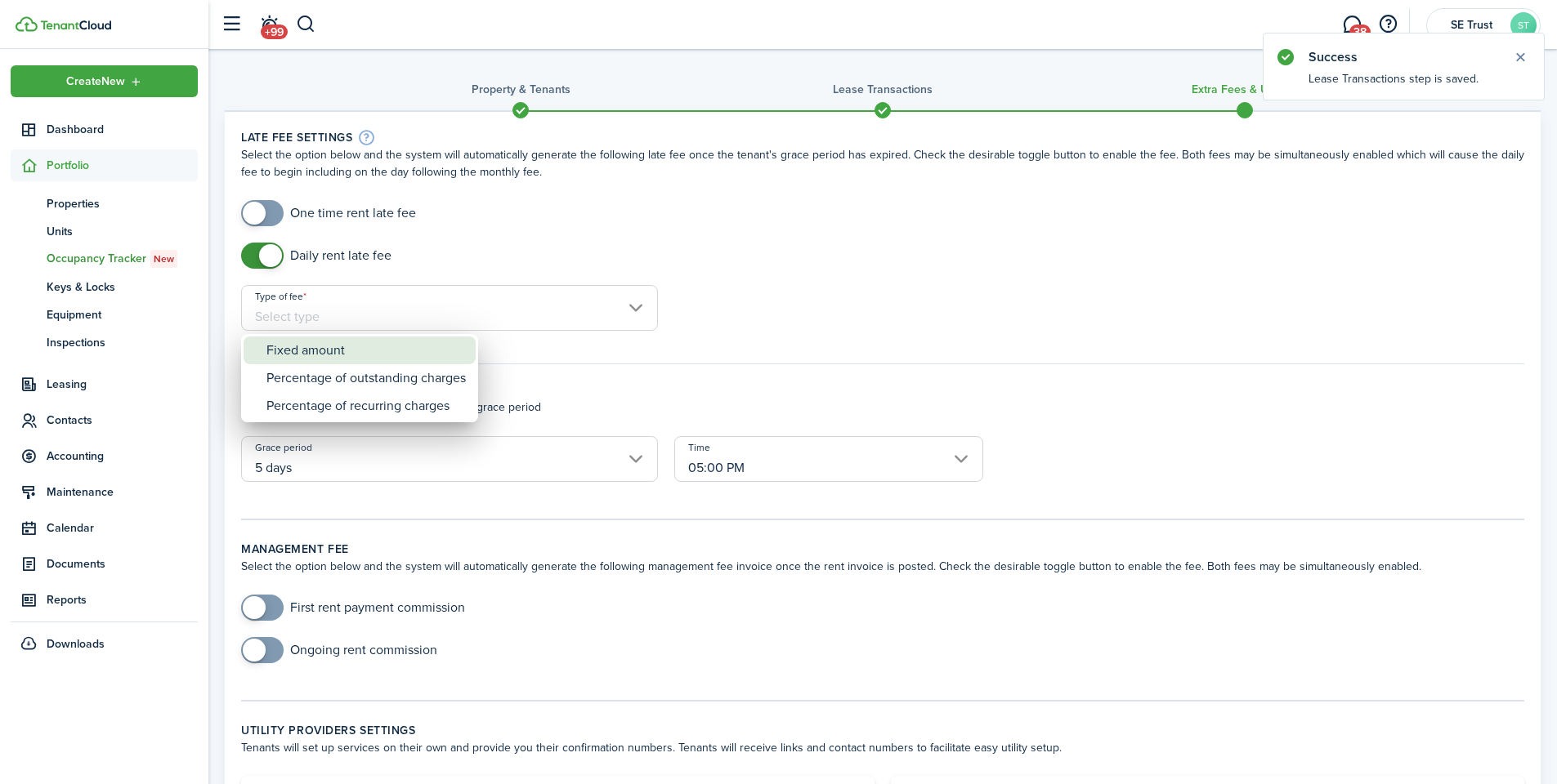
click at [330, 346] on div "Fixed amount" at bounding box center [365, 350] width 199 height 28
type input "Fixed amount"
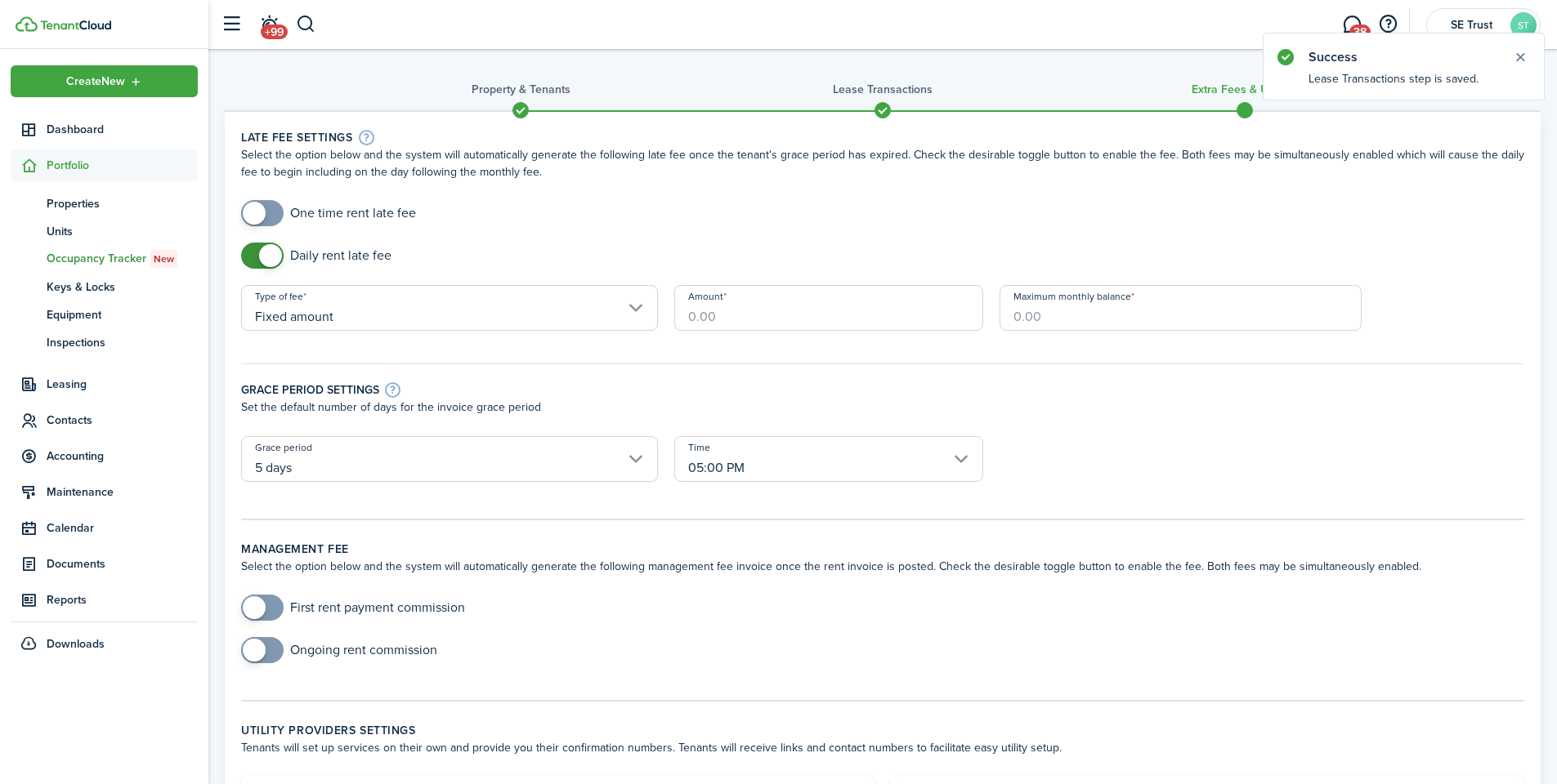
click at [774, 321] on input "Amount" at bounding box center [829, 308] width 309 height 46
type input "$25.00"
click at [1044, 311] on input "Maximum monthly balance" at bounding box center [1181, 308] width 363 height 46
type input "$1,000.00"
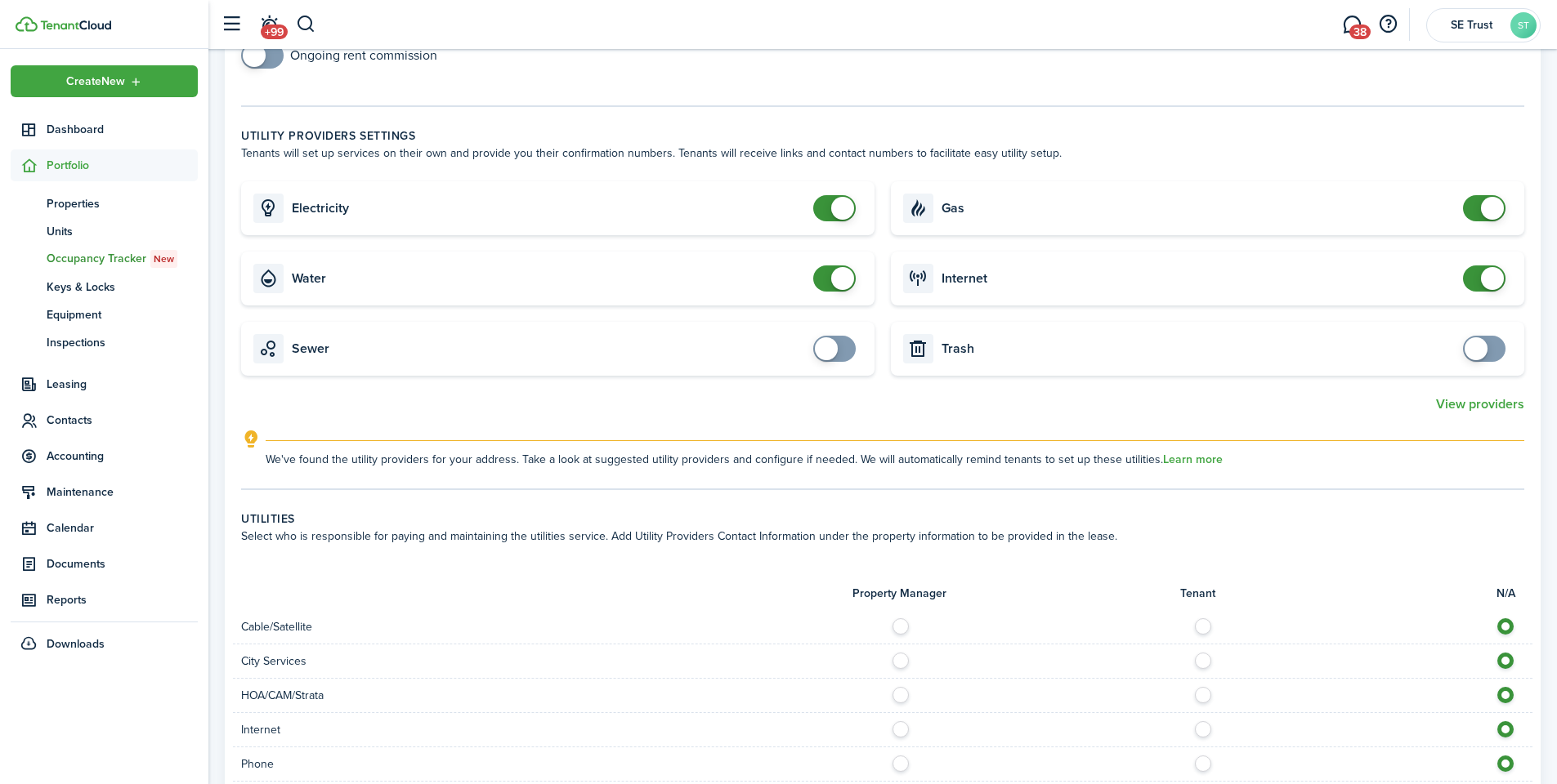
scroll to position [686, 0]
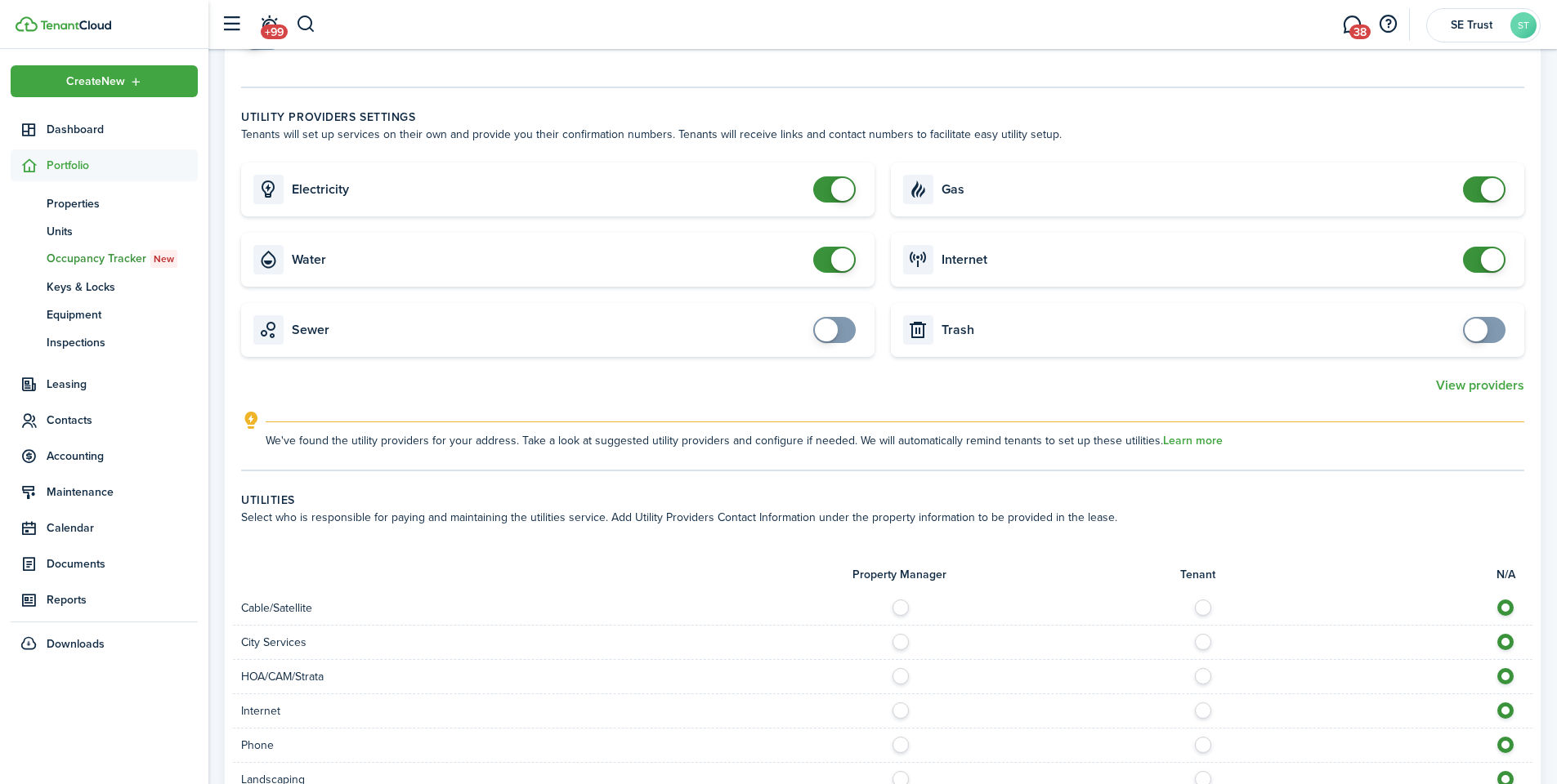
checkbox input "false"
click at [842, 178] on span at bounding box center [842, 189] width 23 height 23
checkbox input "false"
click at [835, 248] on span at bounding box center [842, 259] width 23 height 23
checkbox input "false"
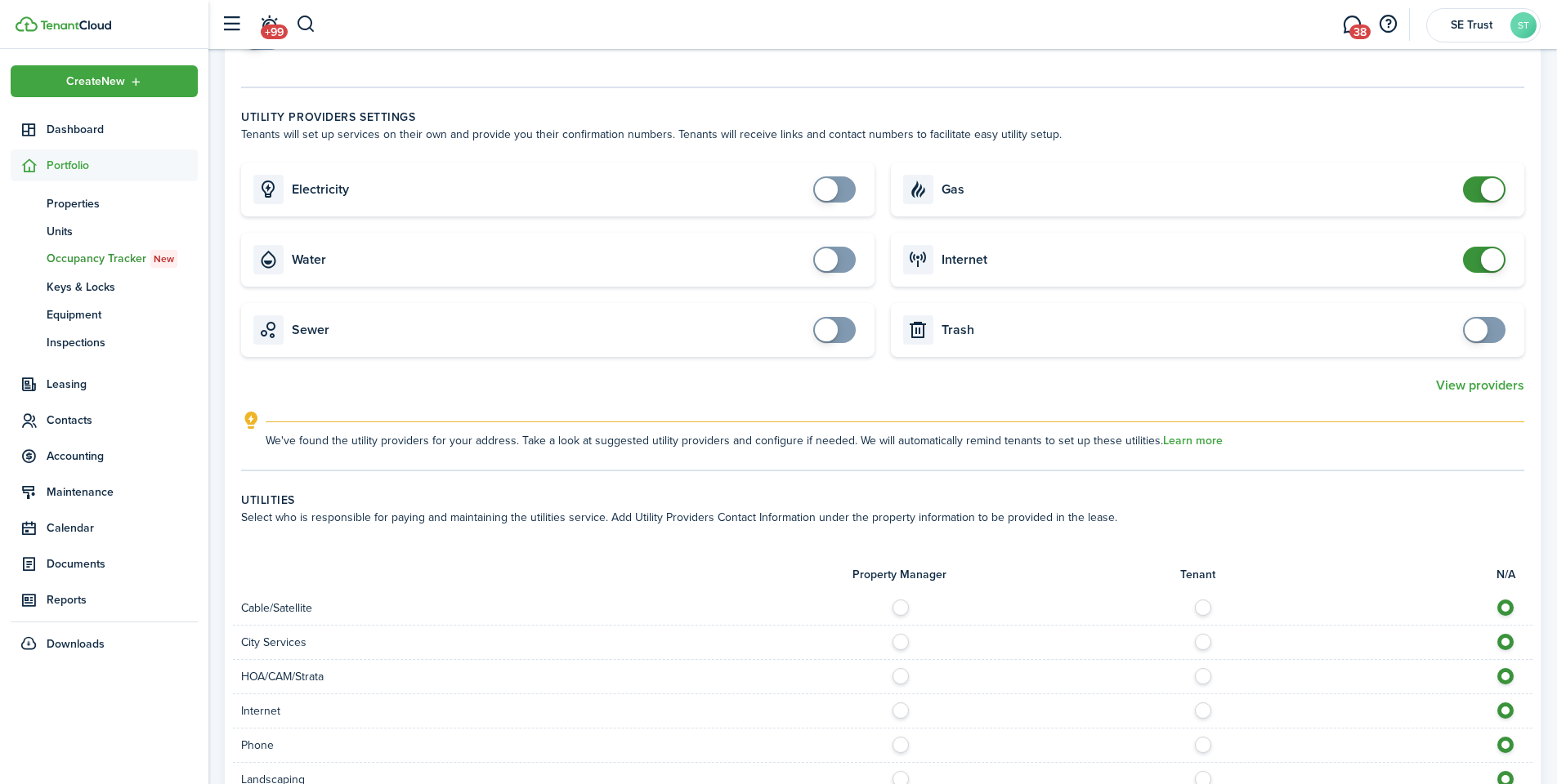
click at [1477, 180] on span at bounding box center [1484, 189] width 17 height 26
checkbox input "false"
click at [1484, 248] on span at bounding box center [1492, 259] width 23 height 23
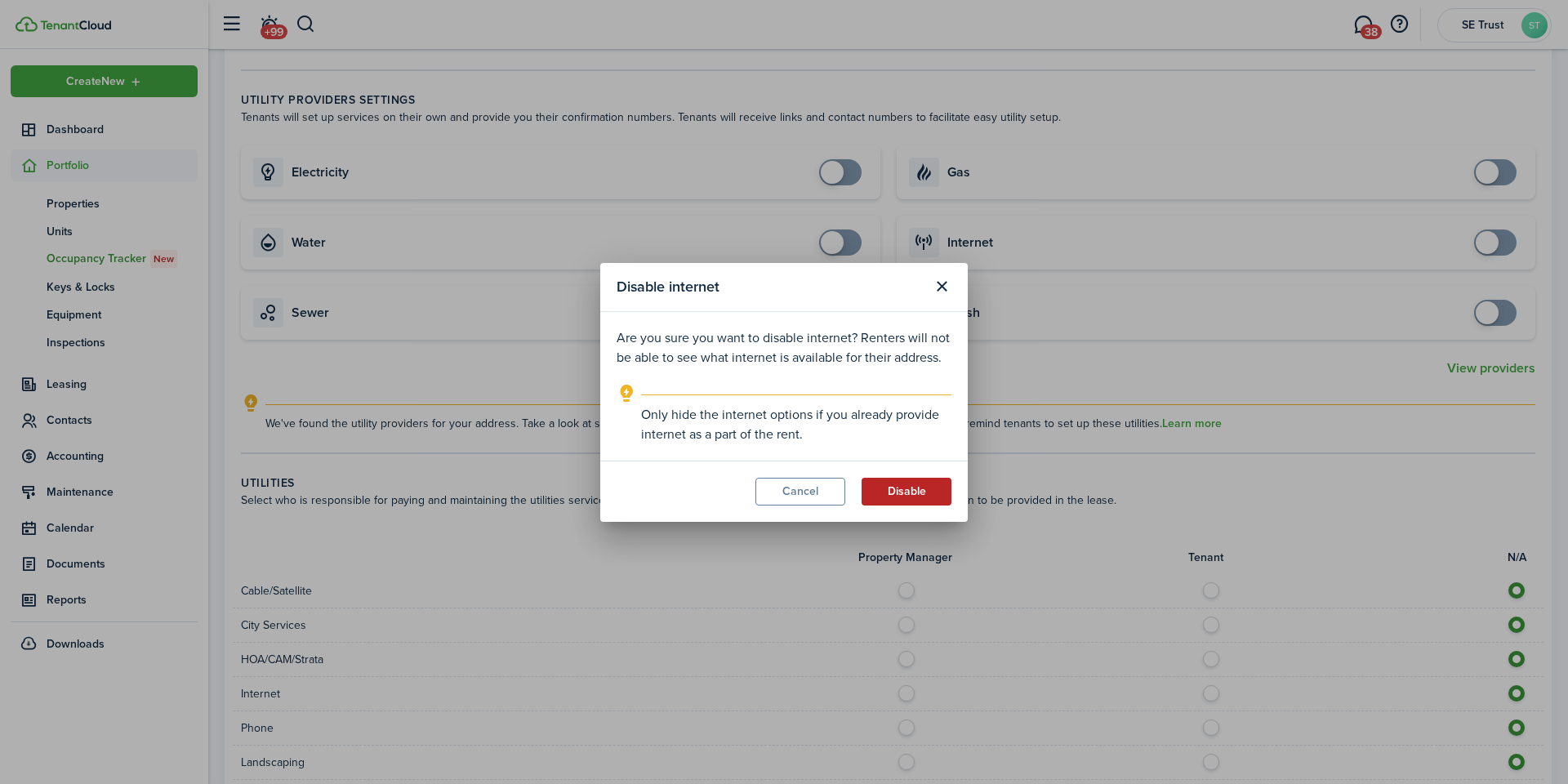
click at [882, 501] on button "Disable" at bounding box center [907, 492] width 90 height 28
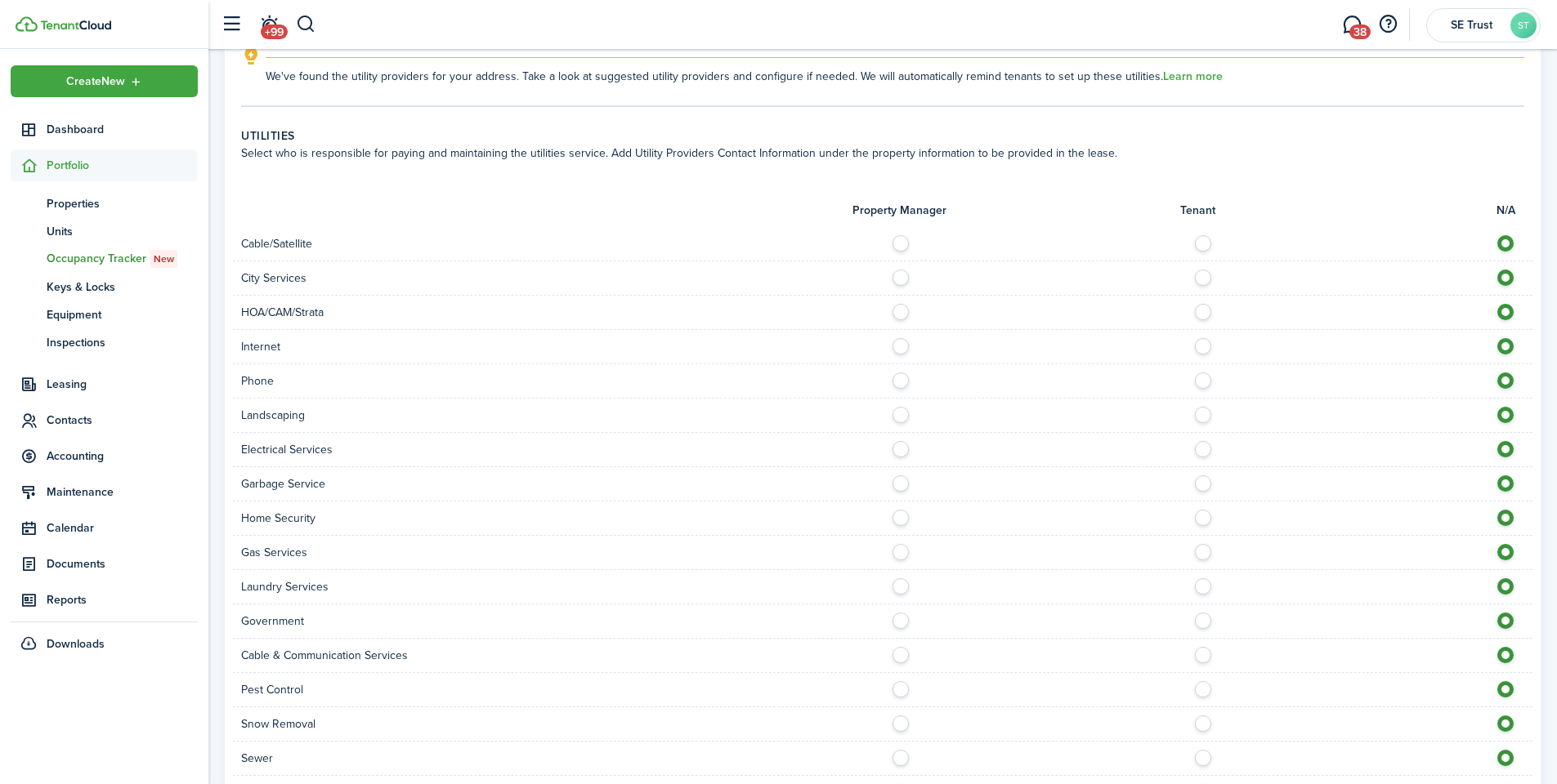
scroll to position [1078, 0]
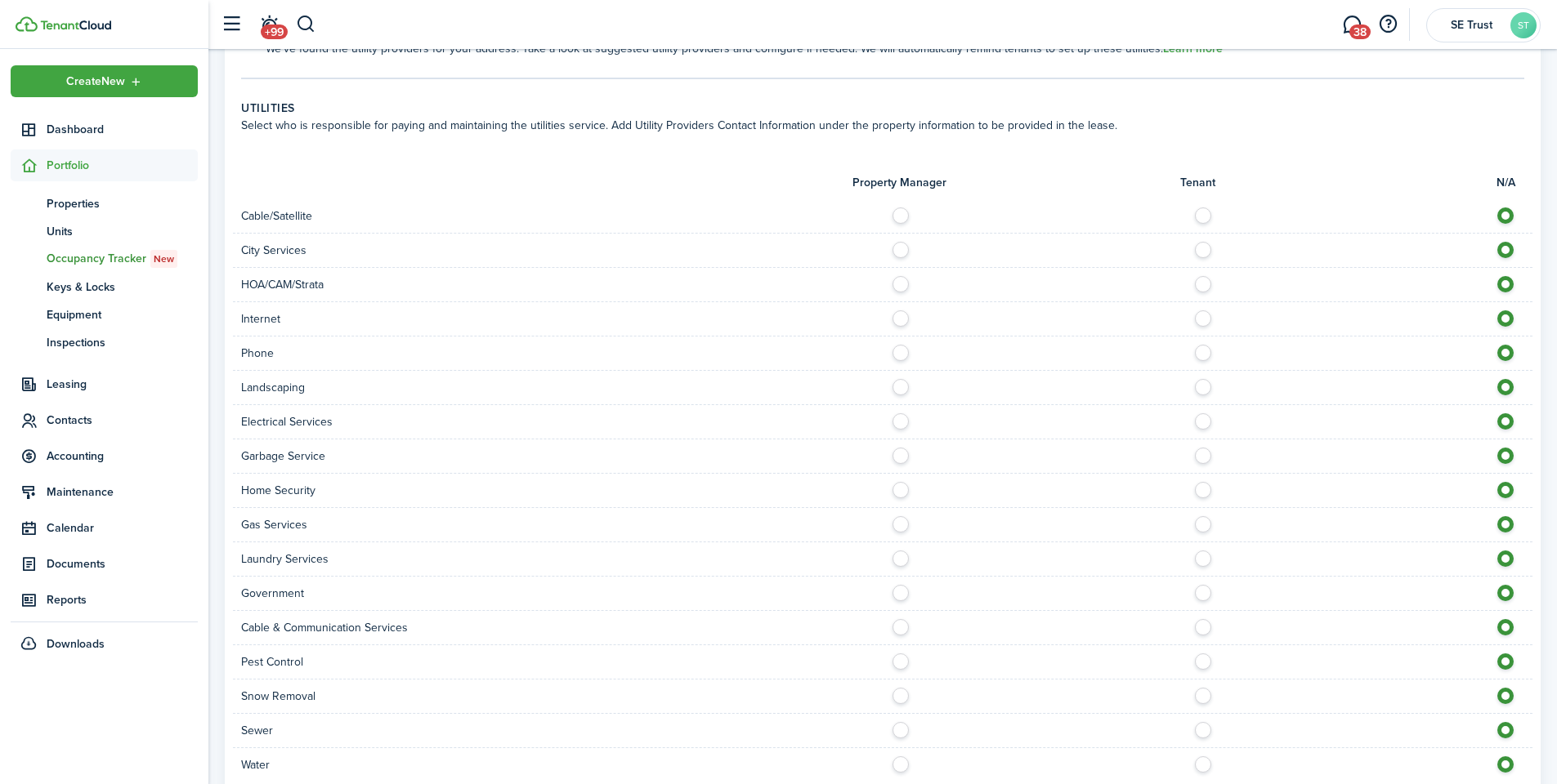
click at [899, 242] on label at bounding box center [904, 245] width 29 height 8
radio input "true"
click at [902, 311] on label at bounding box center [904, 315] width 29 height 8
radio input "true"
click at [898, 379] on label at bounding box center [904, 383] width 29 height 8
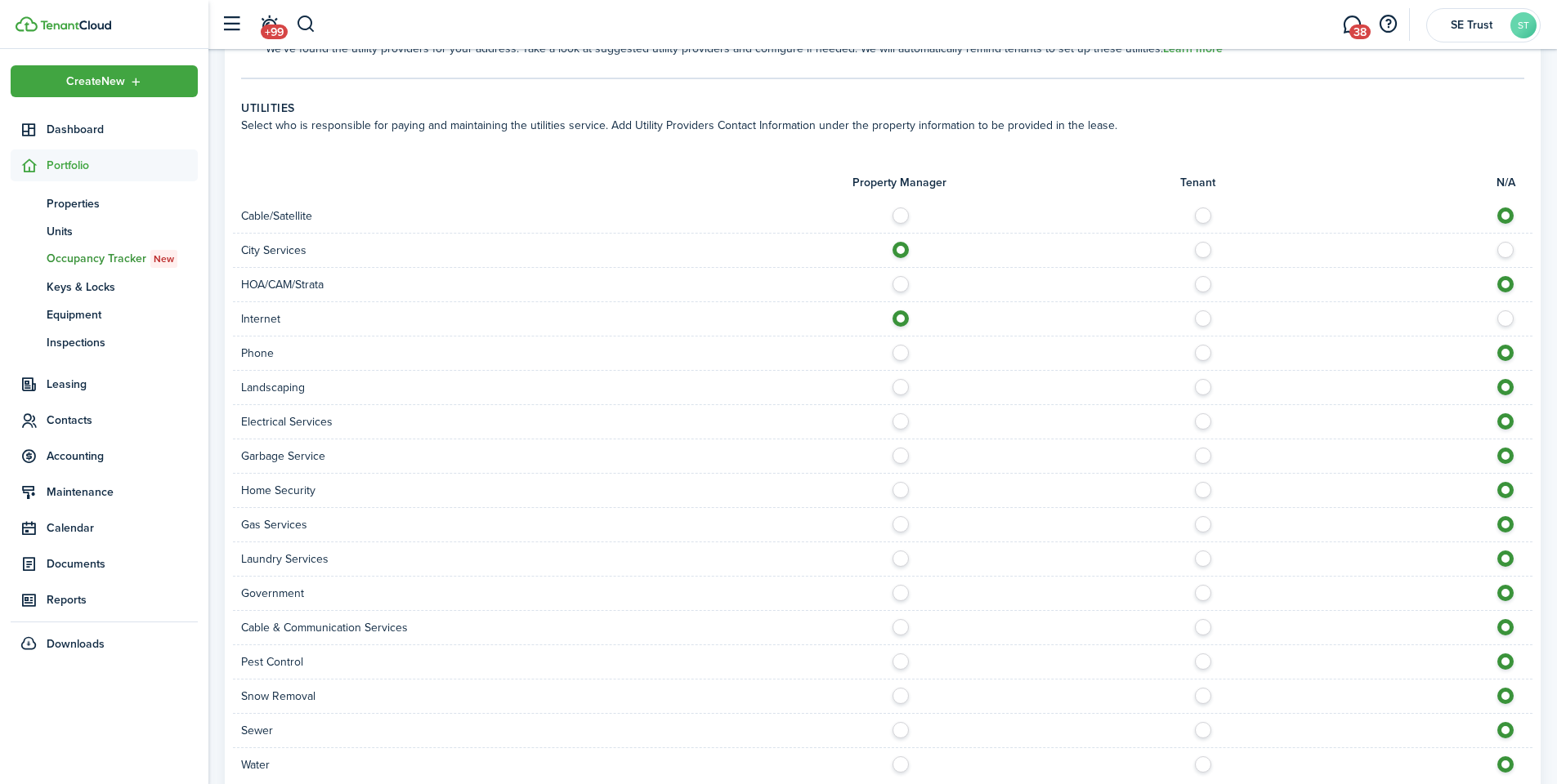
radio input "true"
click at [902, 414] on label at bounding box center [904, 418] width 29 height 8
radio input "true"
click at [901, 447] on label at bounding box center [904, 451] width 29 height 8
radio input "true"
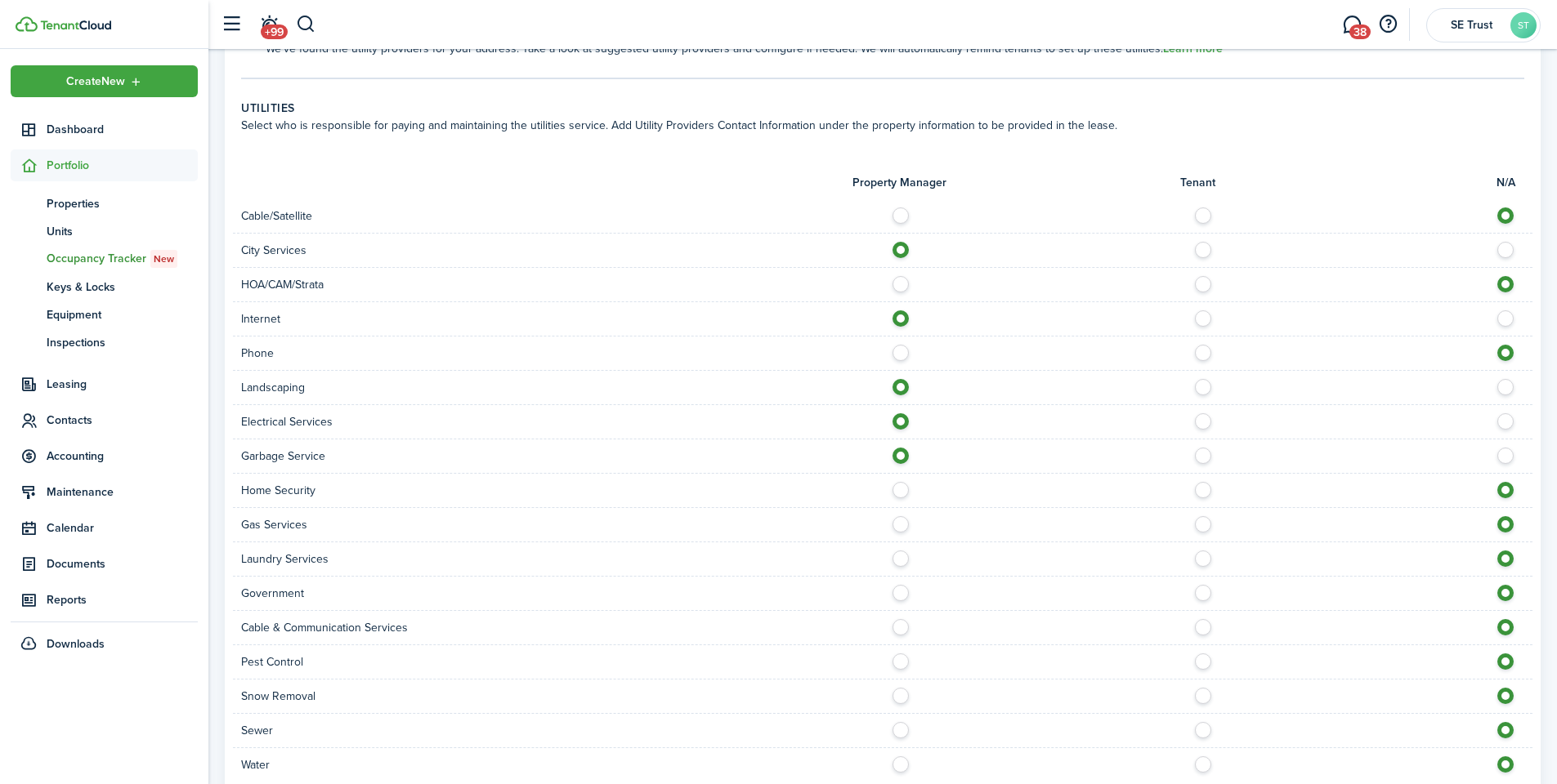
click at [895, 517] on label at bounding box center [904, 521] width 29 height 8
radio input "true"
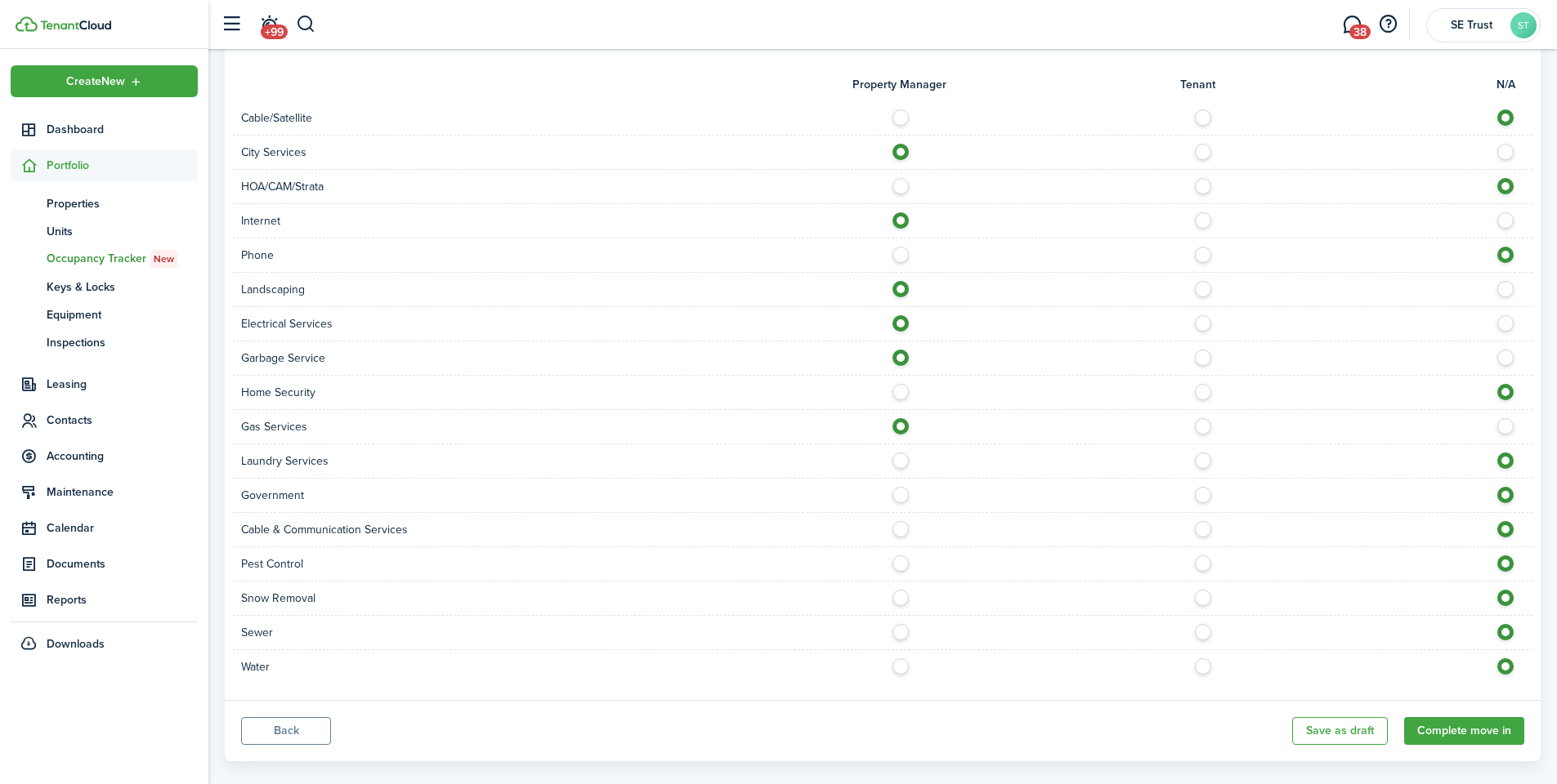
scroll to position [1181, 0]
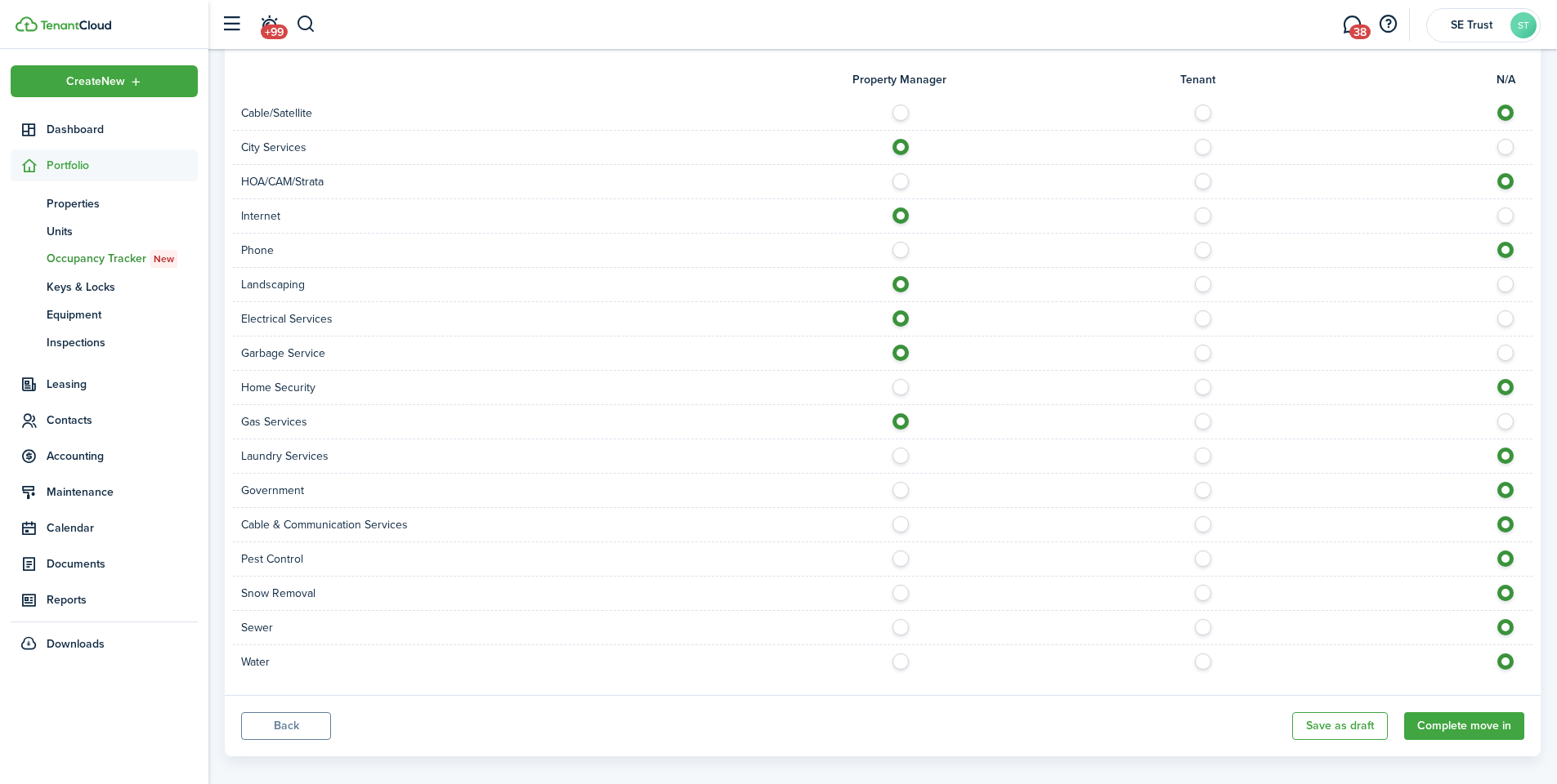
click at [899, 482] on label at bounding box center [904, 486] width 29 height 8
radio input "true"
click at [901, 550] on label at bounding box center [904, 554] width 29 height 8
radio input "true"
click at [900, 585] on label at bounding box center [904, 589] width 29 height 8
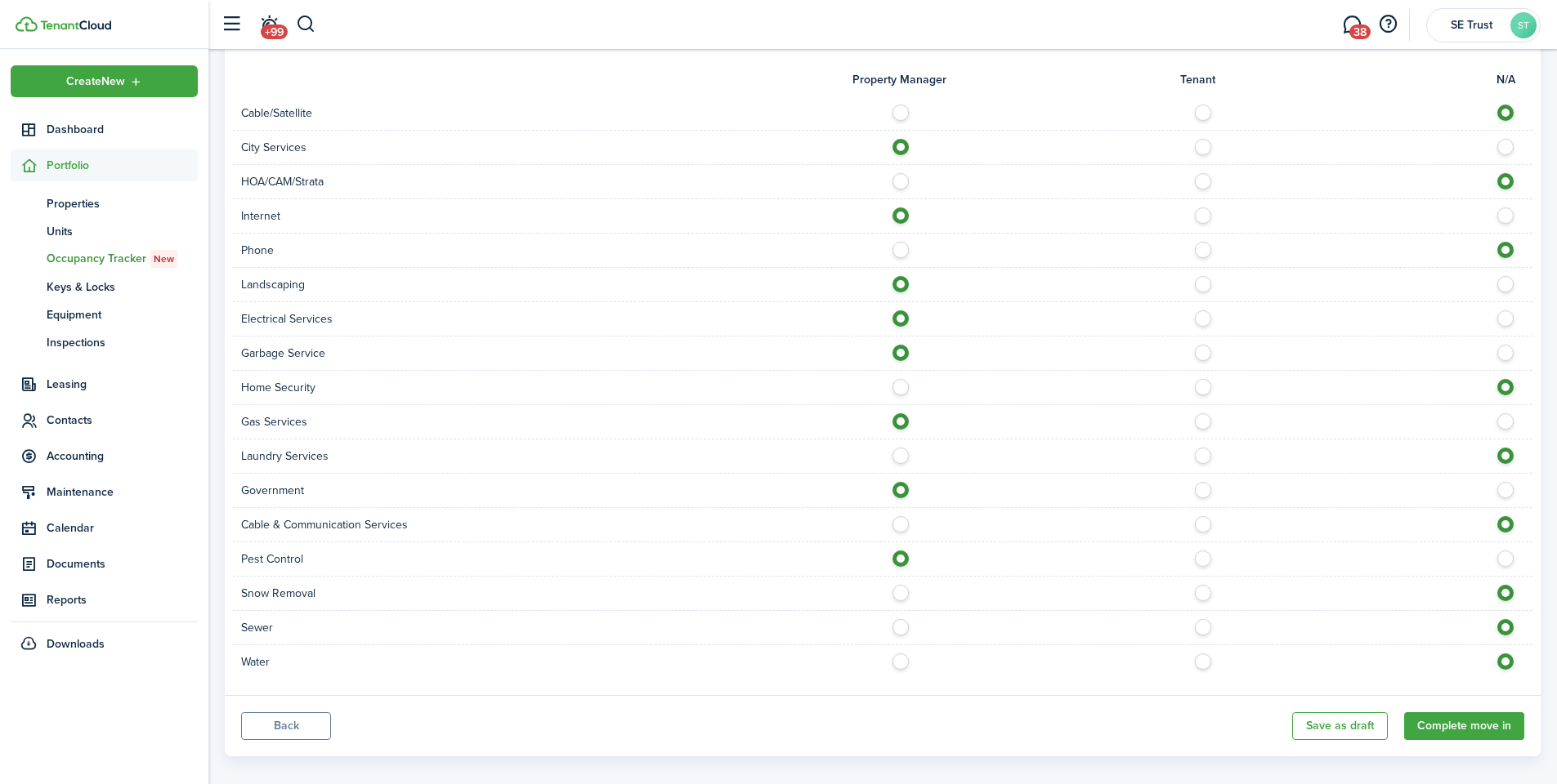
radio input "true"
click at [900, 619] on label at bounding box center [904, 623] width 29 height 8
radio input "true"
click at [903, 653] on label at bounding box center [904, 657] width 29 height 8
radio input "true"
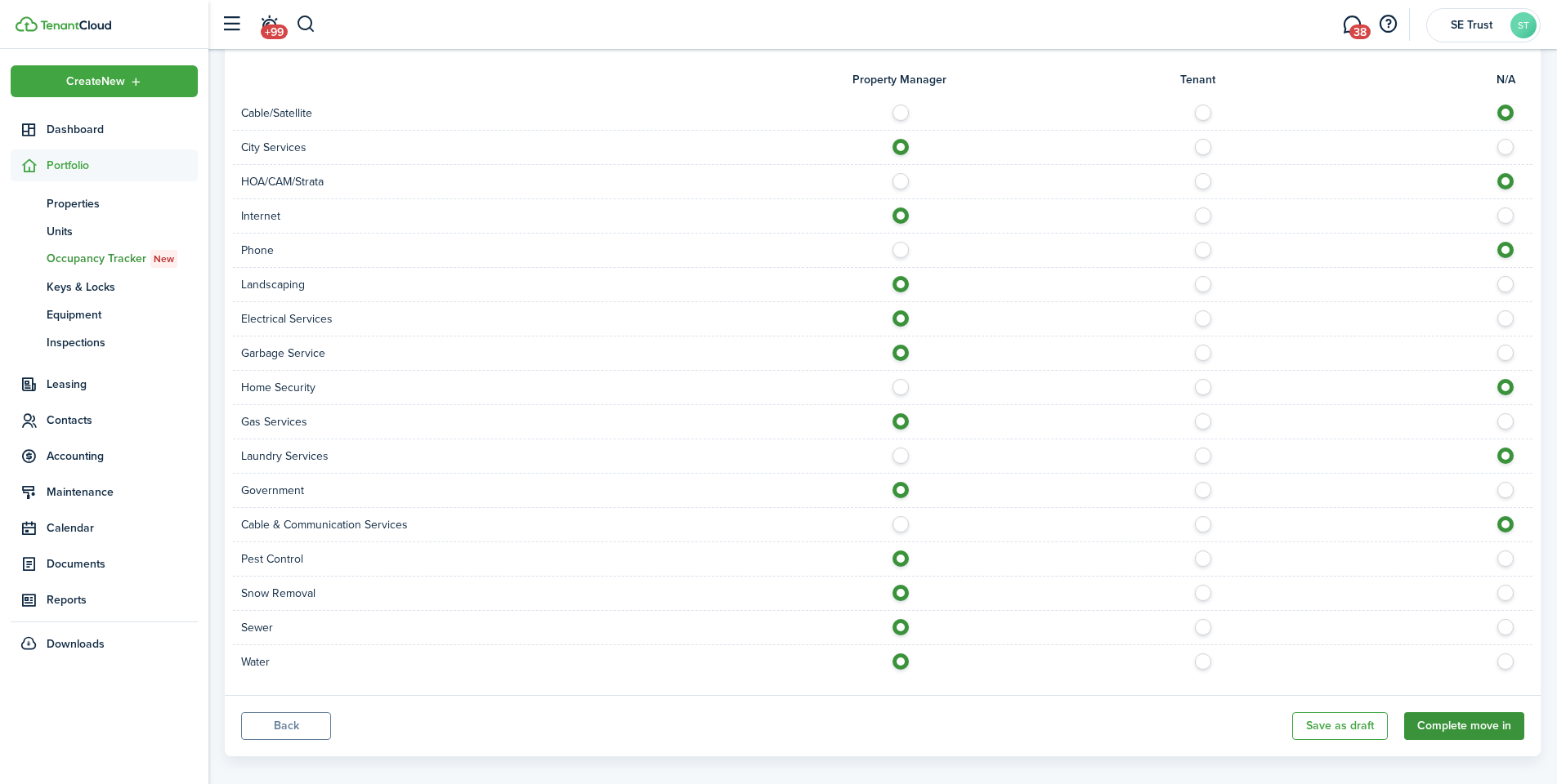
click at [1446, 718] on button "Complete move in" at bounding box center [1464, 727] width 120 height 28
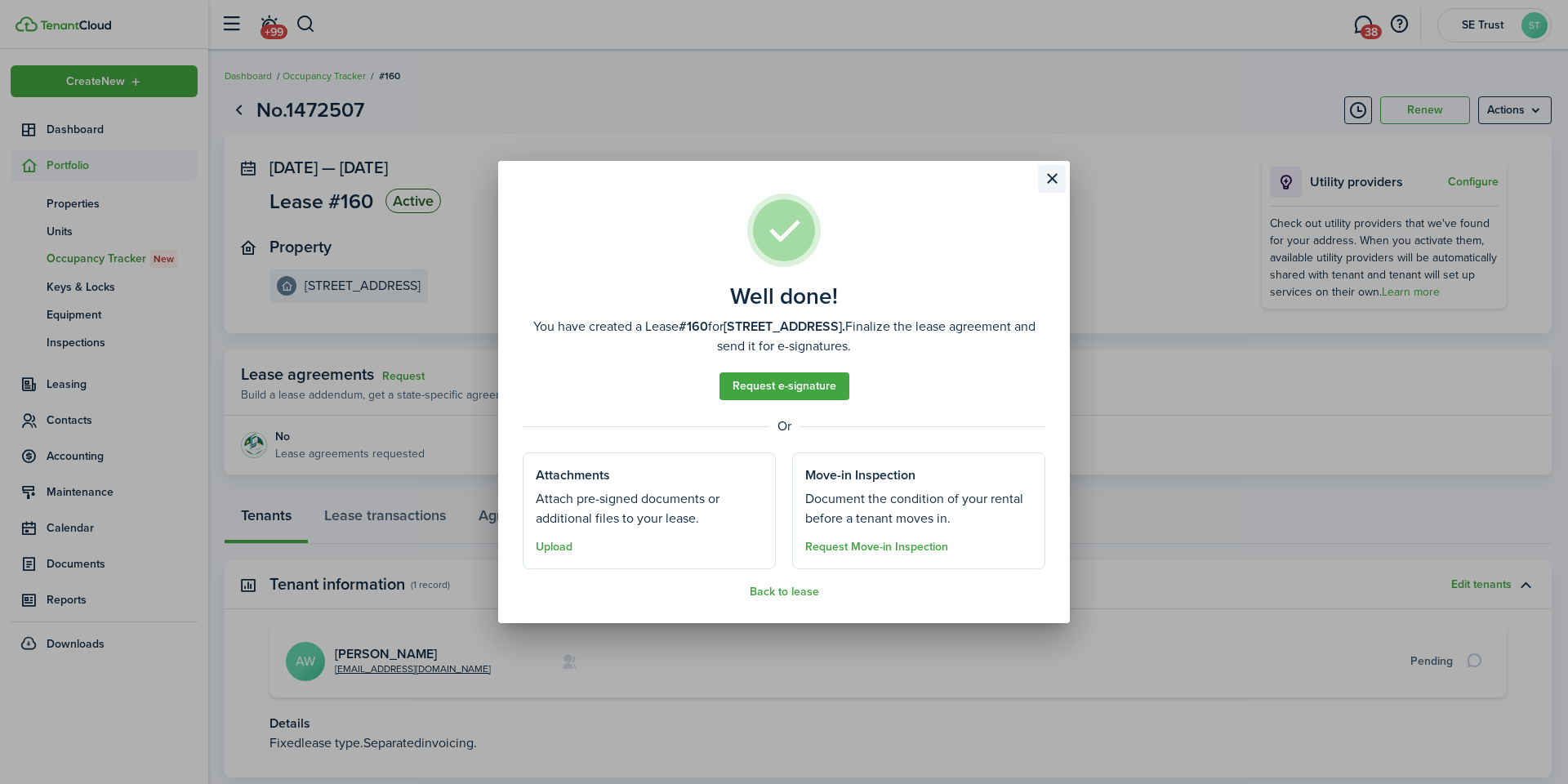
click at [1047, 179] on button "Close modal" at bounding box center [1052, 179] width 28 height 28
